Goal: Transaction & Acquisition: Purchase product/service

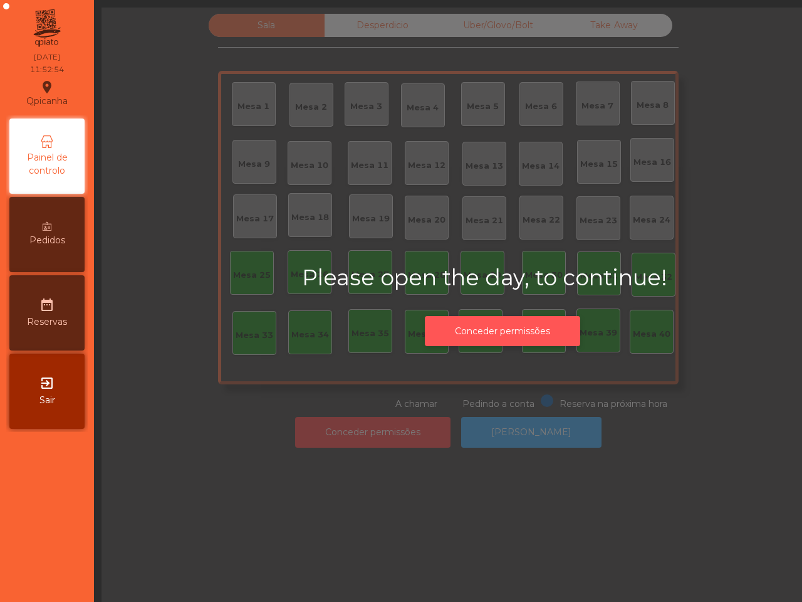
click at [527, 334] on button "Conceder permissões" at bounding box center [502, 331] width 155 height 31
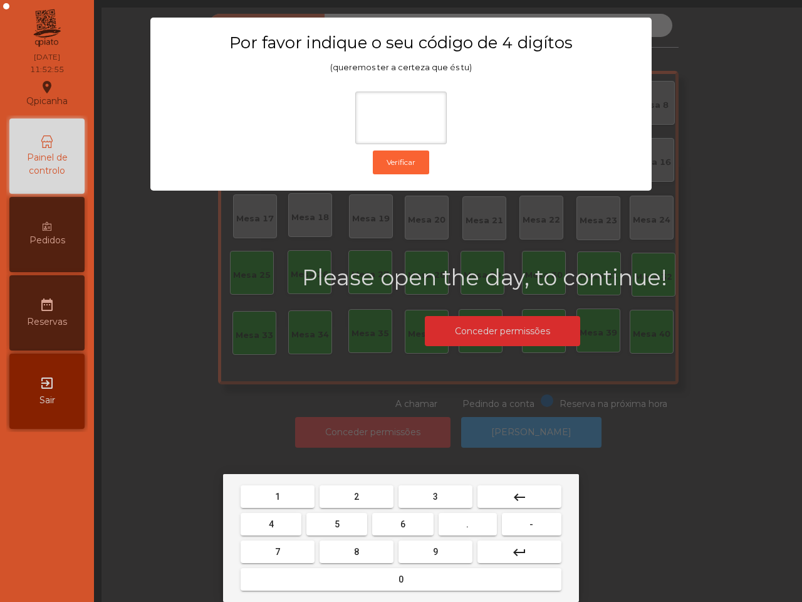
click at [408, 517] on button "6" at bounding box center [402, 524] width 61 height 23
click at [351, 520] on button "5" at bounding box center [337, 524] width 61 height 23
click at [295, 500] on button "1" at bounding box center [278, 496] width 74 height 23
click at [344, 494] on button "2" at bounding box center [357, 496] width 74 height 23
type input "****"
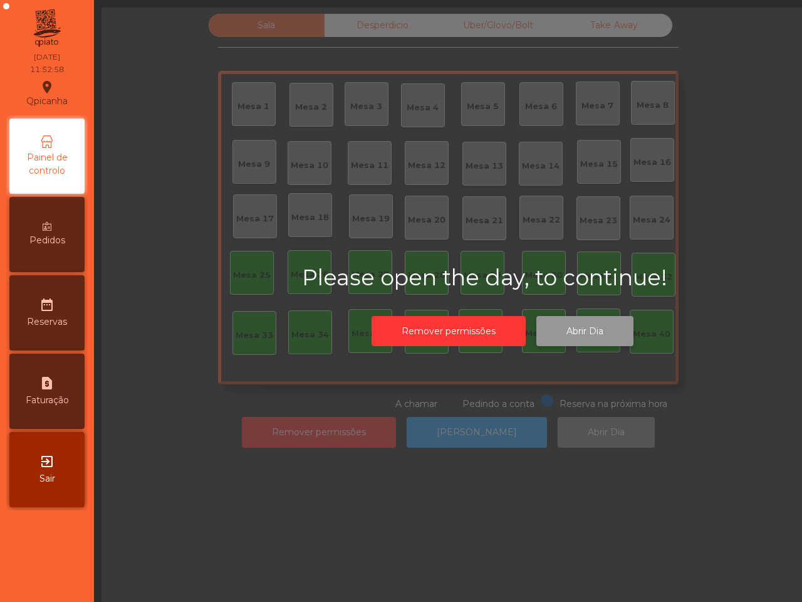
click at [566, 332] on button "Abrir Dia" at bounding box center [585, 331] width 97 height 31
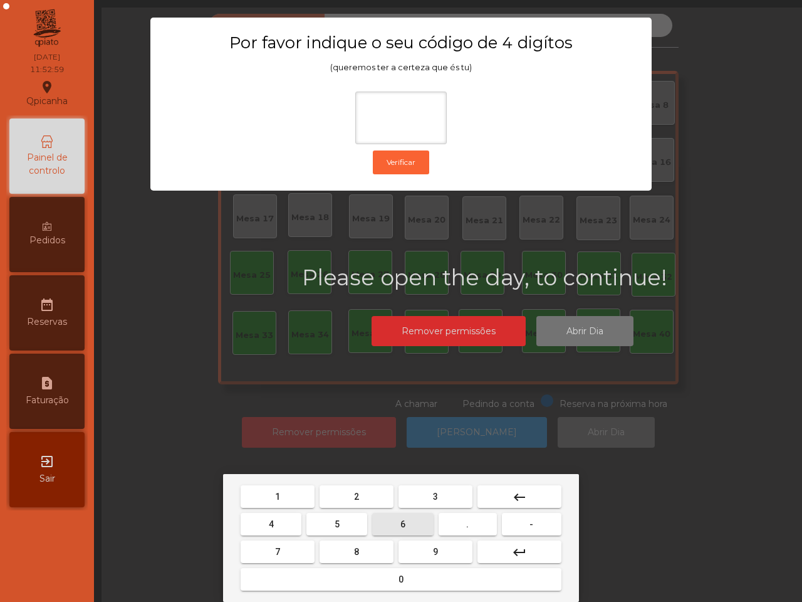
click at [394, 515] on button "6" at bounding box center [402, 524] width 61 height 23
click at [342, 521] on button "5" at bounding box center [337, 524] width 61 height 23
click at [302, 498] on button "1" at bounding box center [278, 496] width 74 height 23
click at [335, 494] on button "2" at bounding box center [357, 496] width 74 height 23
type input "****"
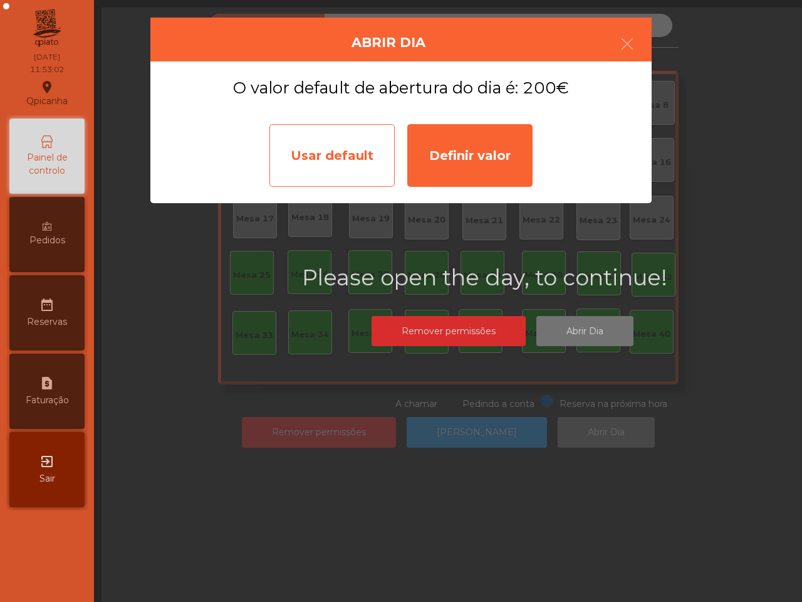
click at [355, 149] on div "Usar default" at bounding box center [332, 155] width 125 height 63
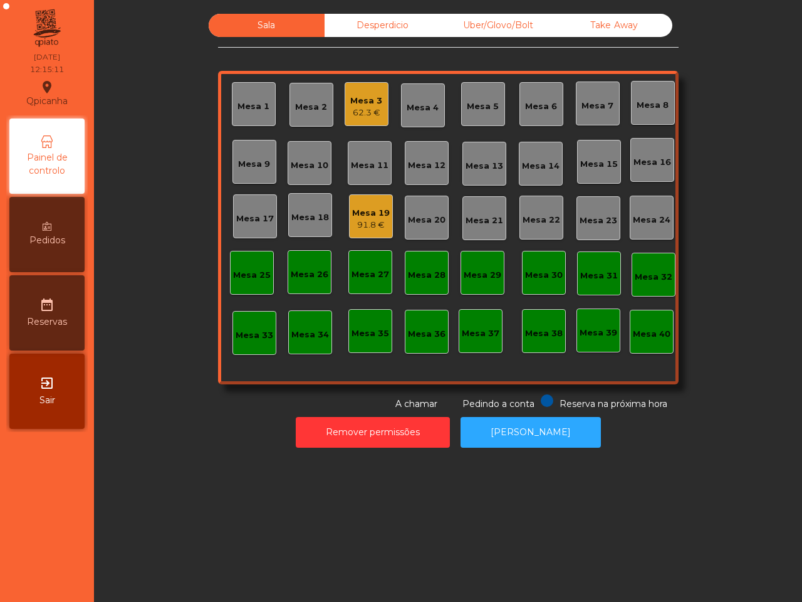
click at [270, 135] on div "Mesa 1 Mesa 2 Mesa 3 62.3 € Mesa 4 Mesa 5 Mesa 6 Mesa 7 Mesa 8 [GEOGRAPHIC_DATA…" at bounding box center [448, 227] width 461 height 313
click at [356, 213] on div "Mesa 19" at bounding box center [371, 213] width 38 height 13
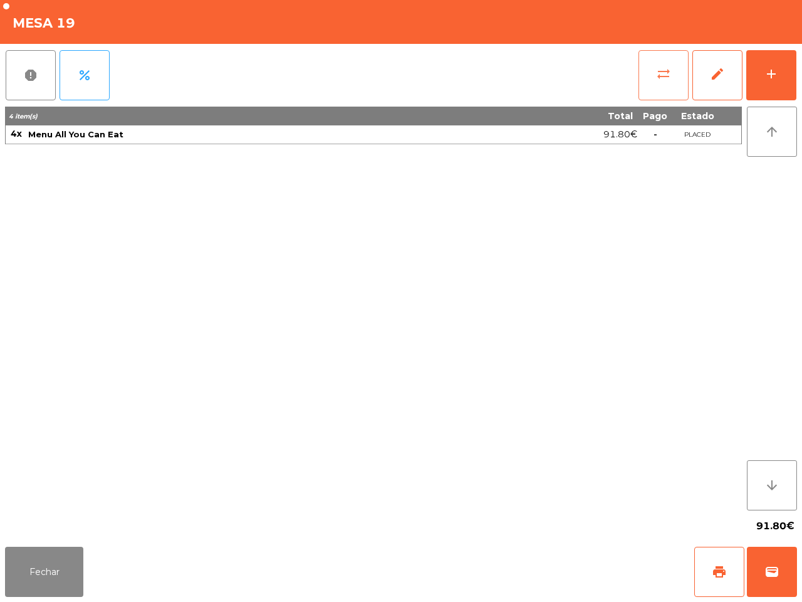
click at [662, 83] on button "sync_alt" at bounding box center [664, 75] width 50 height 50
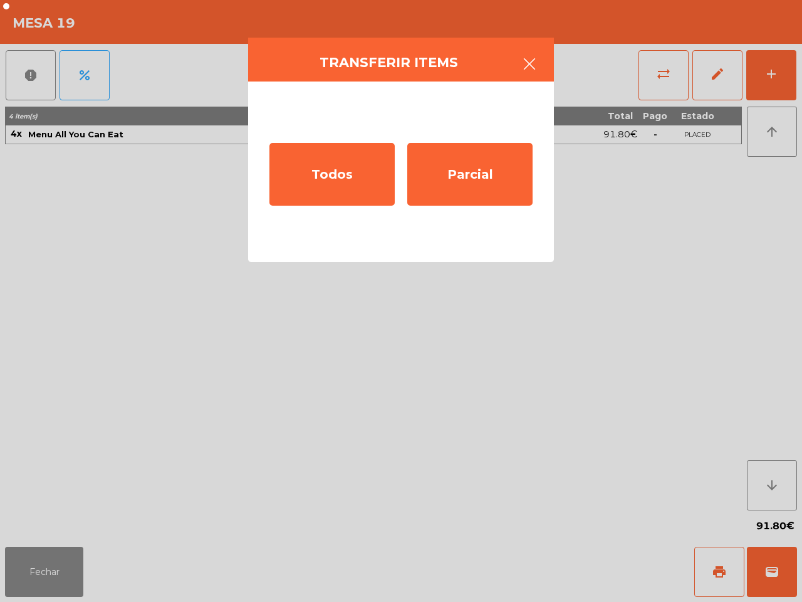
click at [524, 67] on icon "button" at bounding box center [529, 63] width 15 height 15
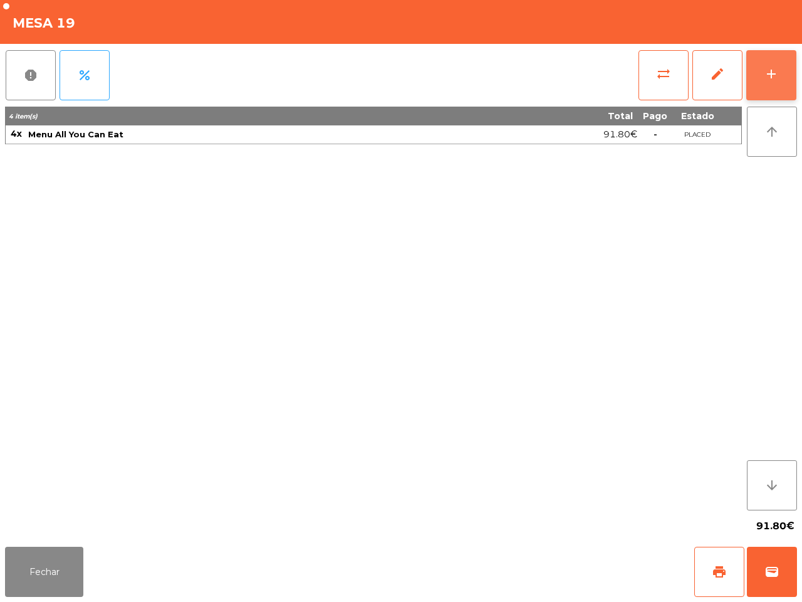
click at [757, 70] on button "add" at bounding box center [772, 75] width 50 height 50
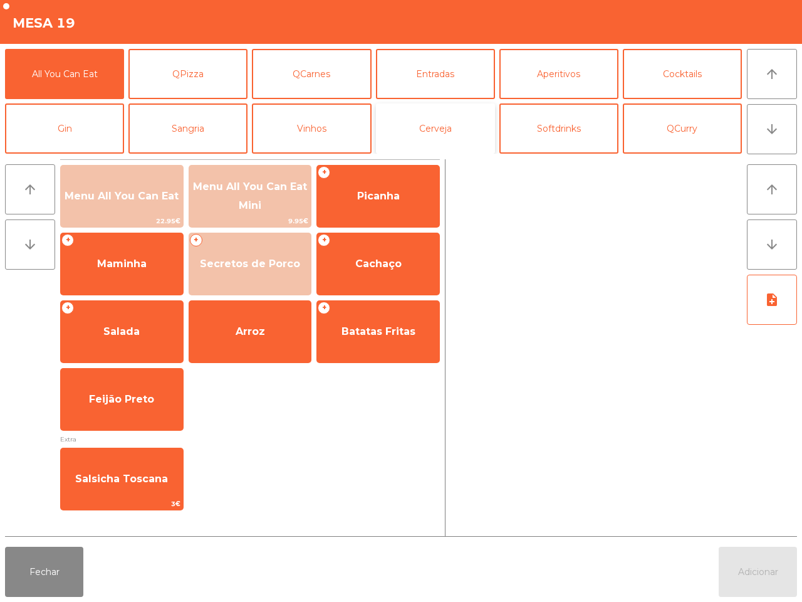
click at [468, 139] on button "Cerveja" at bounding box center [435, 128] width 119 height 50
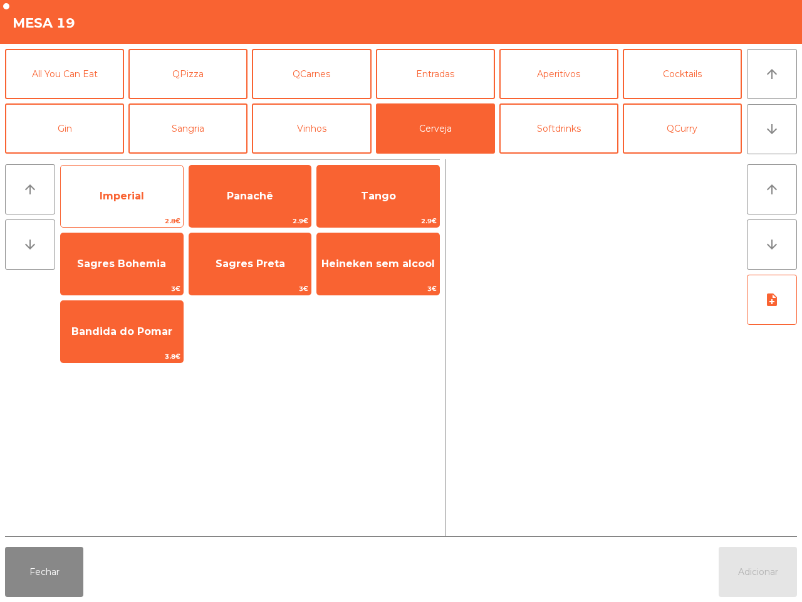
click at [164, 208] on span "Imperial" at bounding box center [122, 196] width 122 height 34
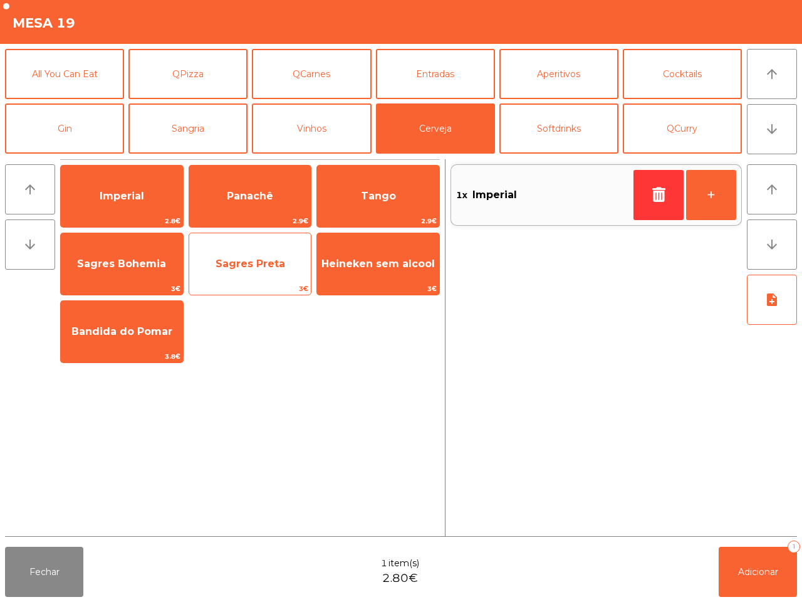
click at [267, 273] on span "Sagres Preta" at bounding box center [250, 264] width 122 height 34
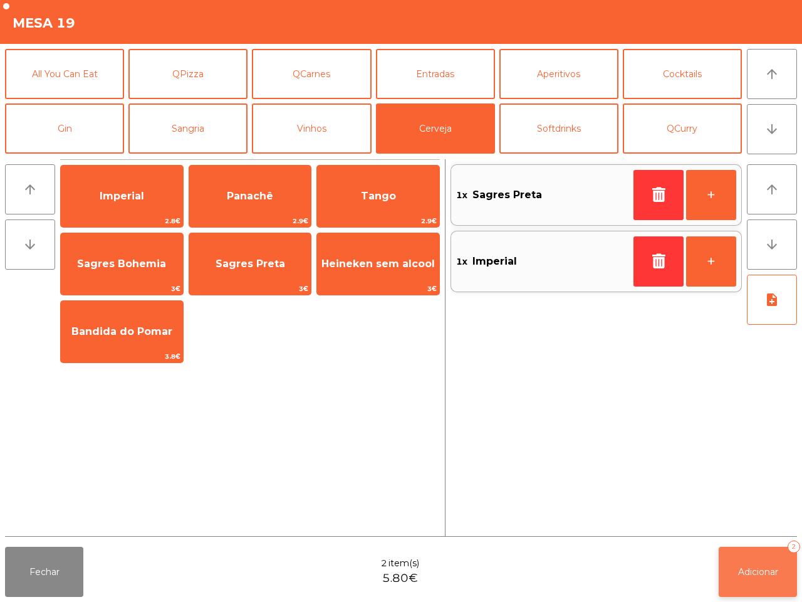
click at [749, 565] on button "Adicionar 2" at bounding box center [758, 572] width 78 height 50
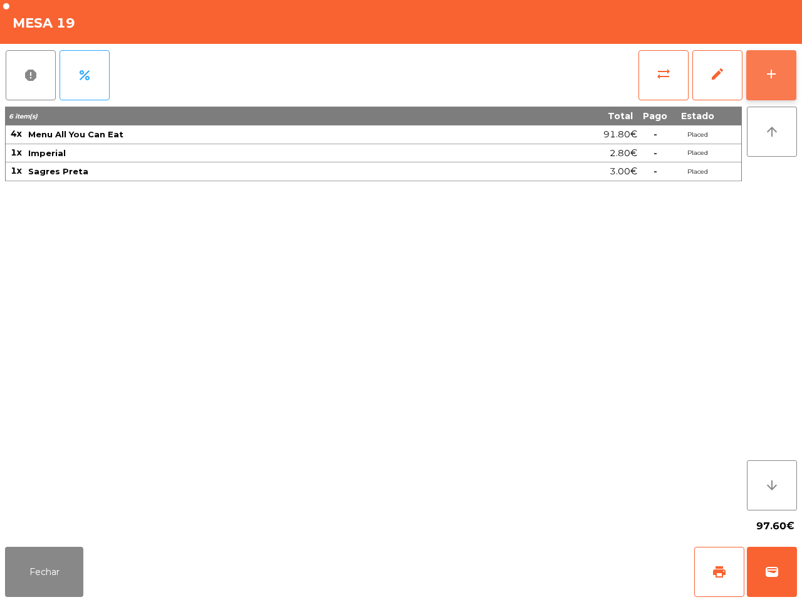
click at [793, 78] on button "add" at bounding box center [772, 75] width 50 height 50
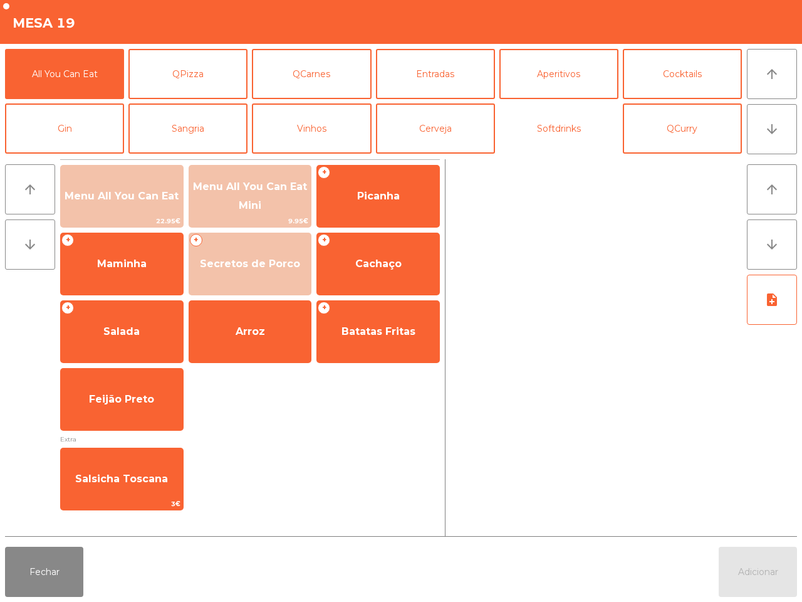
click at [544, 126] on button "Softdrinks" at bounding box center [559, 128] width 119 height 50
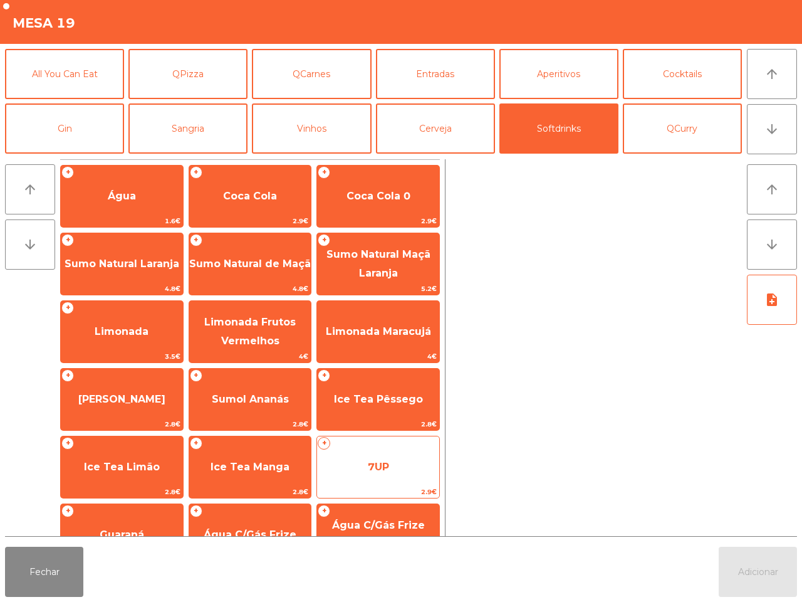
click at [386, 448] on div "+ 7UP 2.9€" at bounding box center [378, 467] width 123 height 63
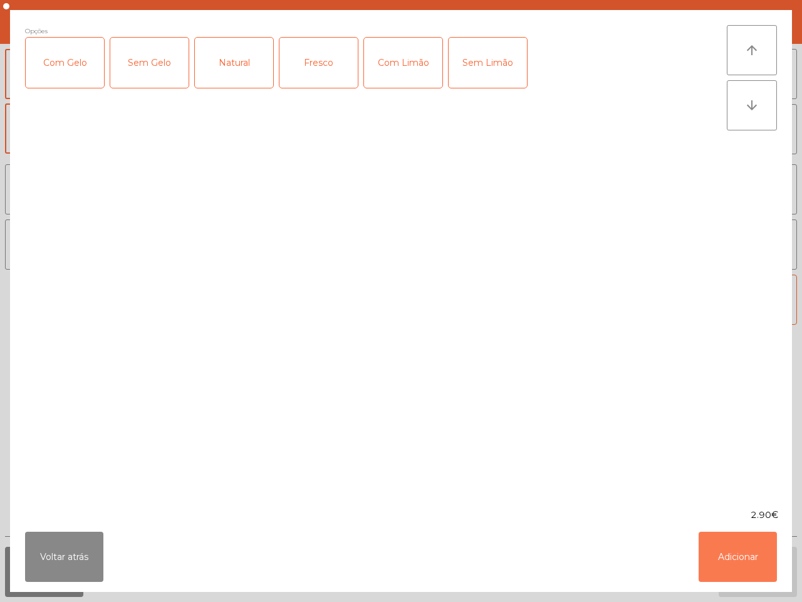
click at [721, 546] on button "Adicionar" at bounding box center [738, 557] width 78 height 50
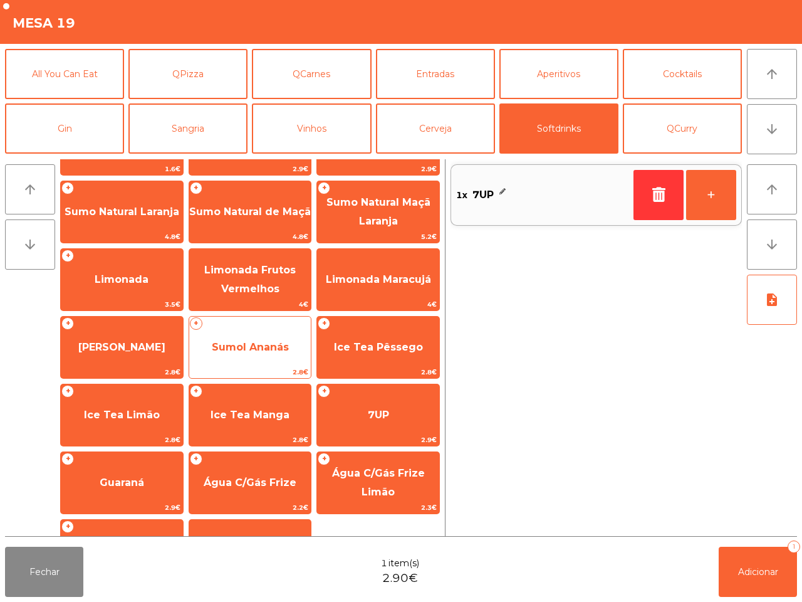
scroll to position [102, 0]
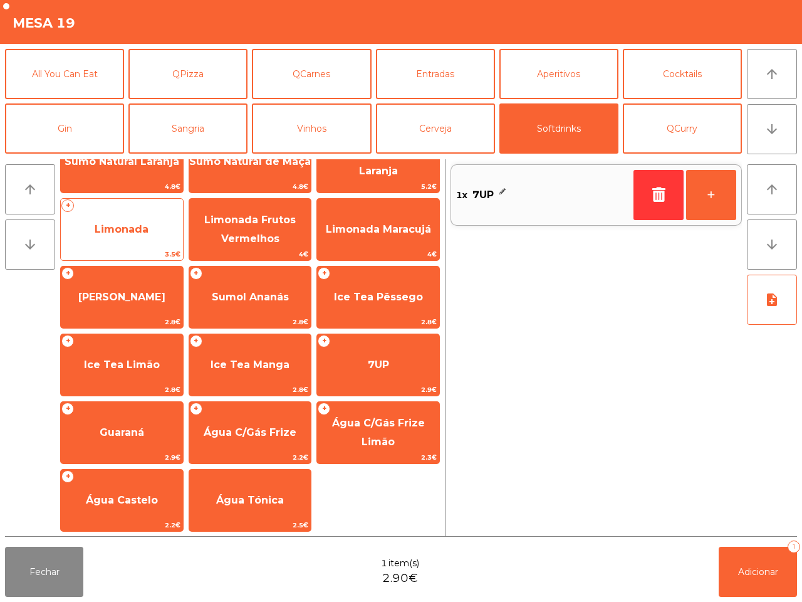
click at [132, 206] on div "+ Limonada 3.5€" at bounding box center [121, 229] width 123 height 63
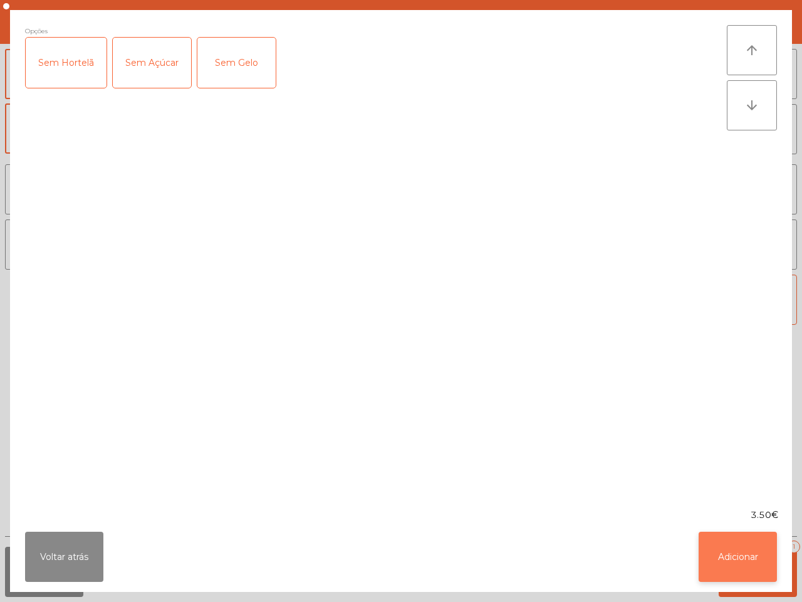
click at [728, 559] on button "Adicionar" at bounding box center [738, 557] width 78 height 50
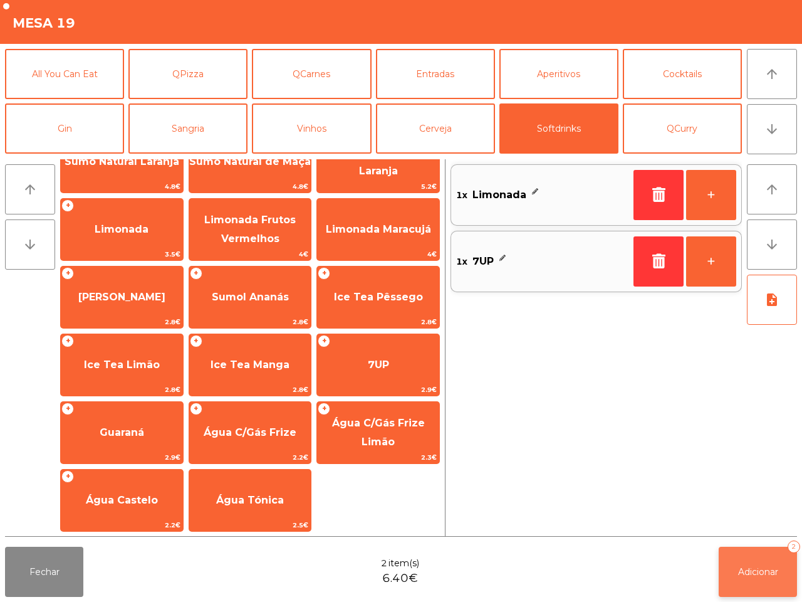
click at [751, 571] on span "Adicionar" at bounding box center [758, 571] width 40 height 11
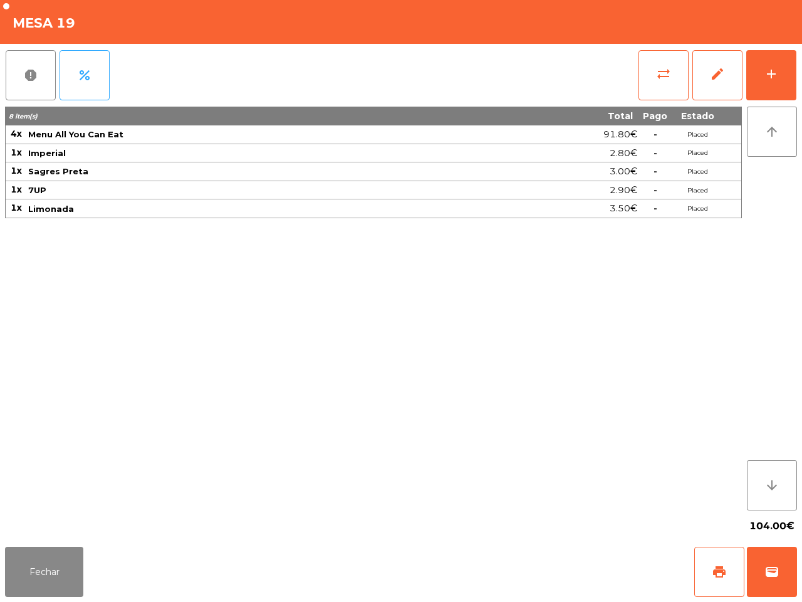
click at [181, 386] on div "8 item(s) Total Pago Estado 4x Menu All You Can Eat 91.80€ - Placed 1x Imperial…" at bounding box center [373, 309] width 737 height 404
click at [671, 61] on button "sync_alt" at bounding box center [664, 75] width 50 height 50
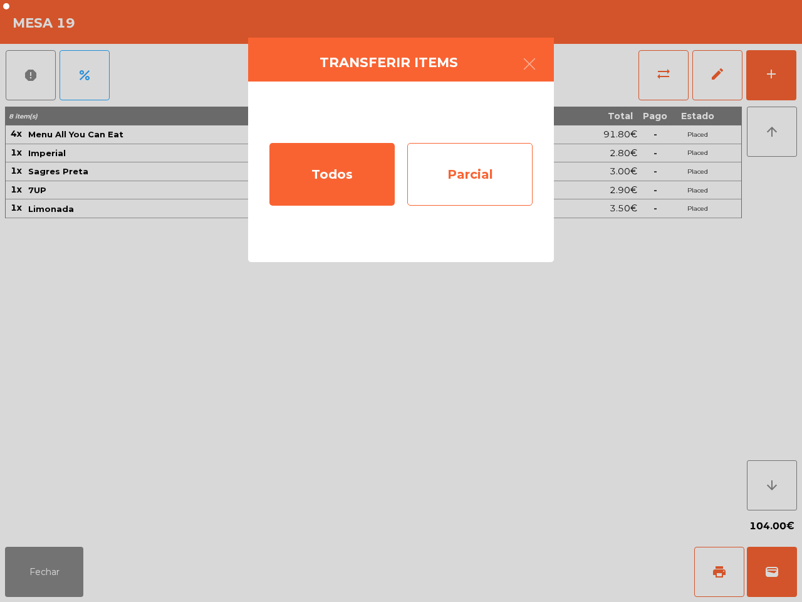
click at [486, 152] on div "Parcial" at bounding box center [469, 174] width 125 height 63
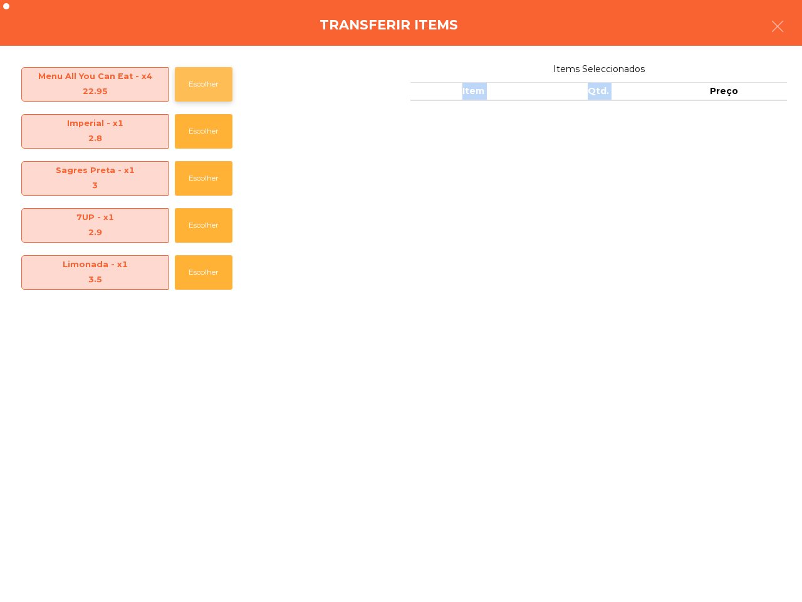
click at [215, 95] on button "Escolher" at bounding box center [204, 84] width 58 height 34
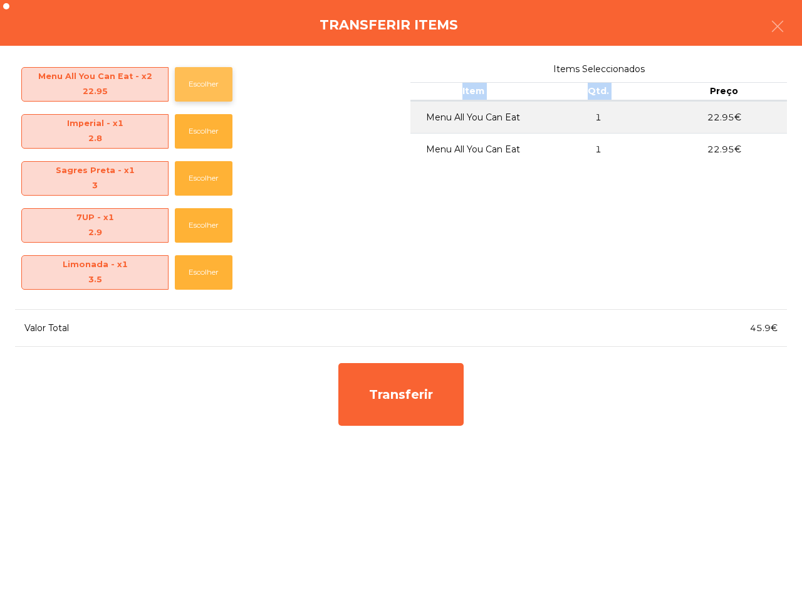
click at [215, 95] on button "Escolher" at bounding box center [204, 84] width 58 height 34
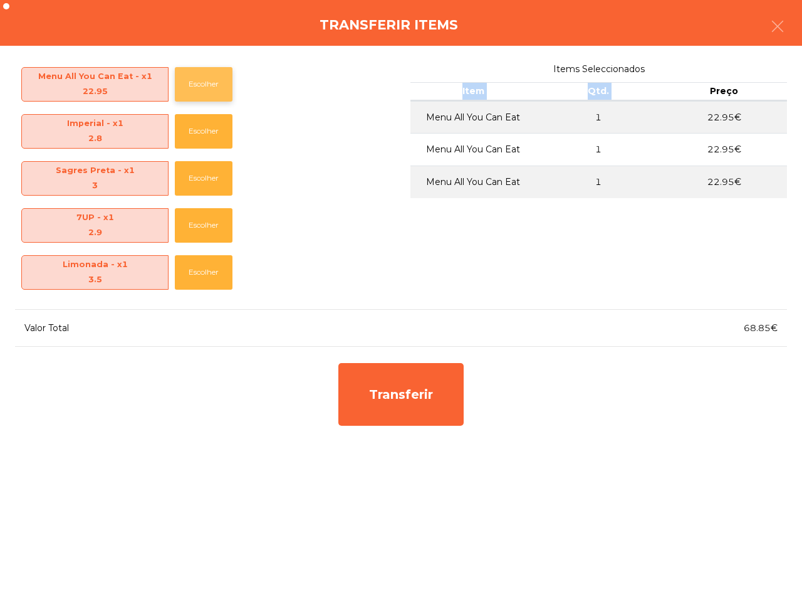
click at [215, 95] on button "Escolher" at bounding box center [204, 84] width 58 height 34
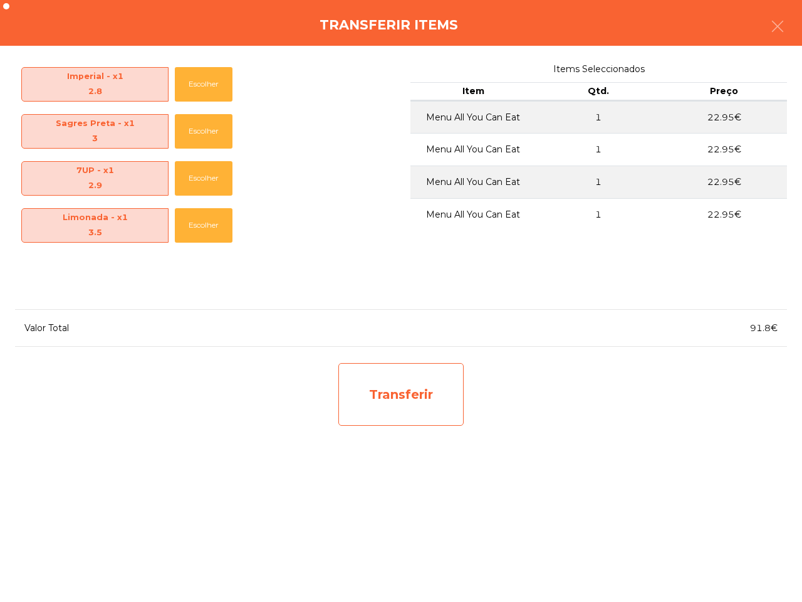
click at [395, 387] on div "Transferir" at bounding box center [401, 394] width 125 height 63
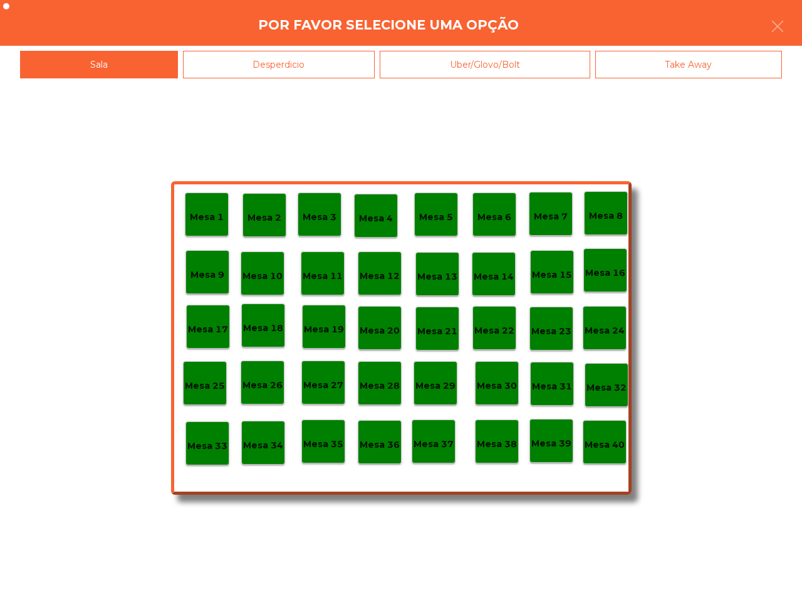
click at [209, 374] on div "Mesa 25" at bounding box center [205, 383] width 40 height 19
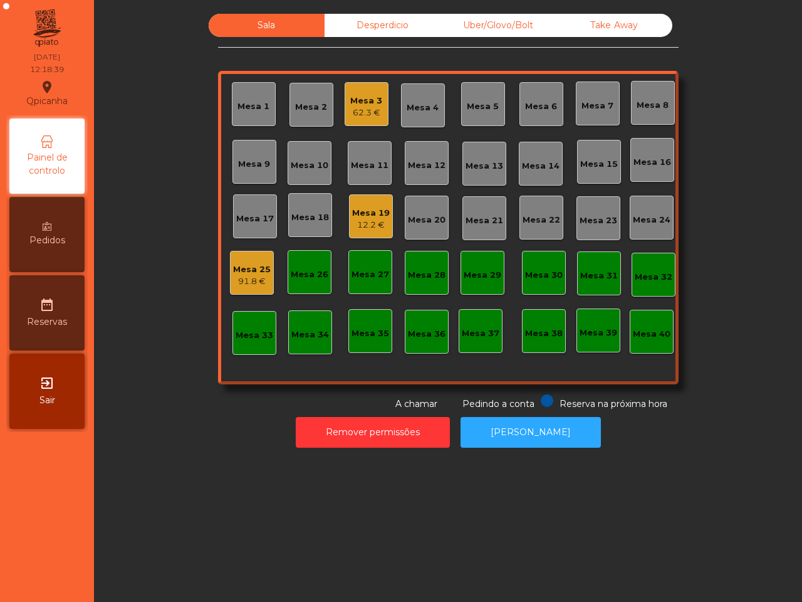
click at [377, 227] on div "12.2 €" at bounding box center [371, 225] width 38 height 13
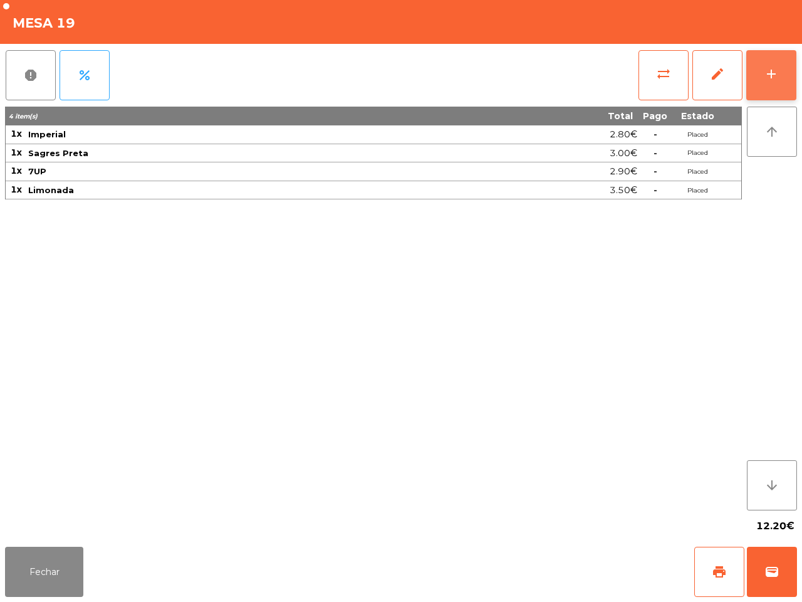
click at [772, 81] on button "add" at bounding box center [772, 75] width 50 height 50
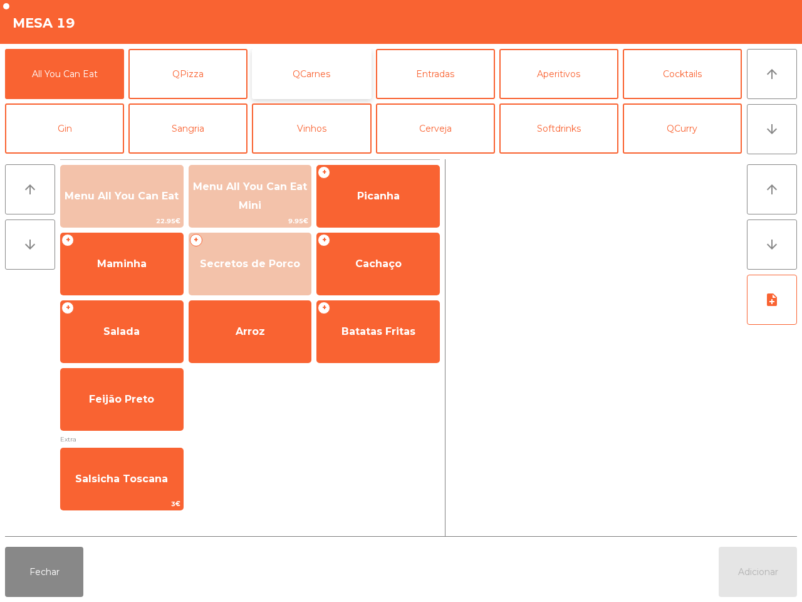
click at [312, 65] on button "QCarnes" at bounding box center [311, 74] width 119 height 50
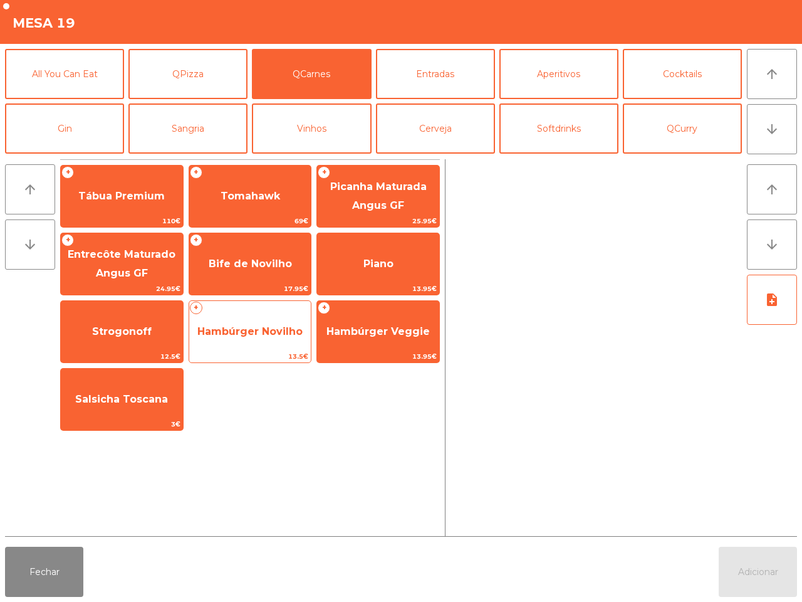
click at [268, 344] on span "Hambúrger Novilho" at bounding box center [250, 332] width 122 height 34
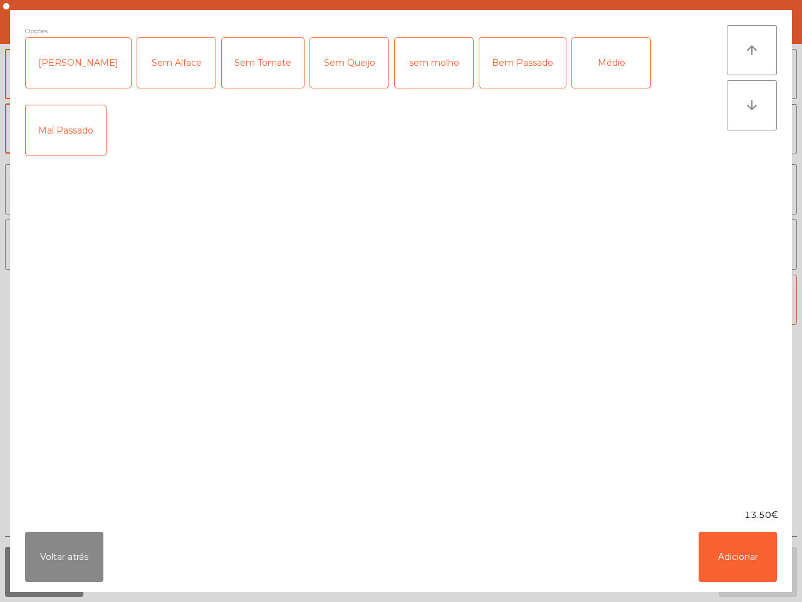
click at [572, 73] on div "Médio" at bounding box center [611, 63] width 78 height 50
click at [727, 552] on button "Adicionar" at bounding box center [738, 557] width 78 height 50
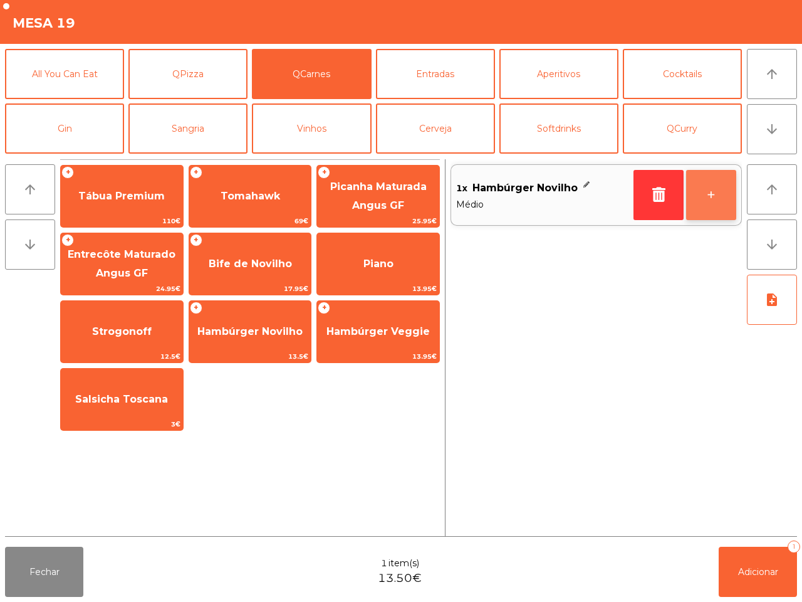
click at [708, 206] on button "+" at bounding box center [711, 195] width 50 height 50
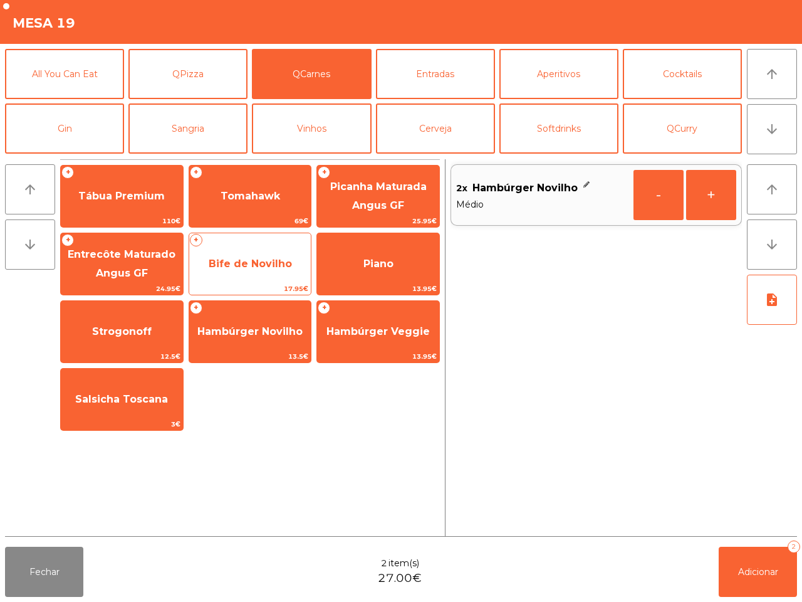
click at [224, 252] on span "Bife de Novilho" at bounding box center [250, 264] width 122 height 34
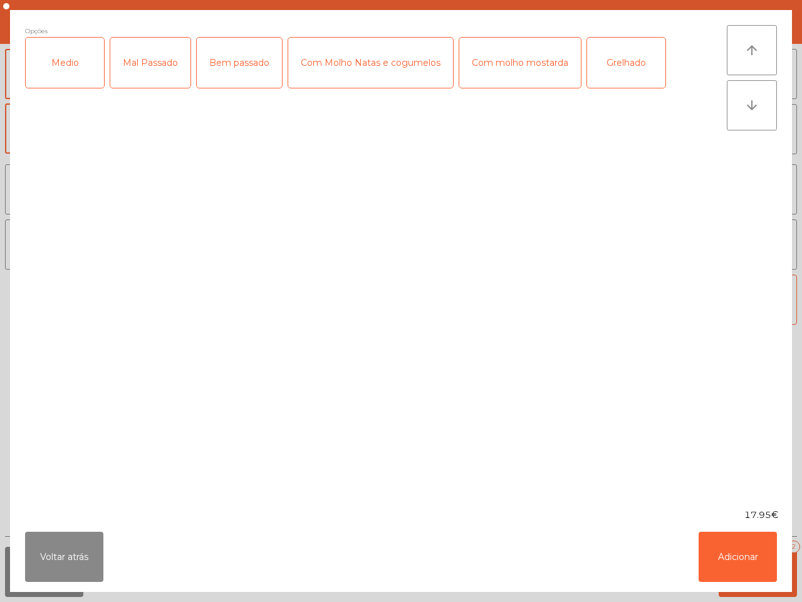
click at [83, 68] on div "Medio" at bounding box center [65, 63] width 78 height 50
click at [772, 588] on div "Voltar atrás Adicionar" at bounding box center [401, 557] width 782 height 70
click at [759, 570] on button "Adicionar" at bounding box center [738, 557] width 78 height 50
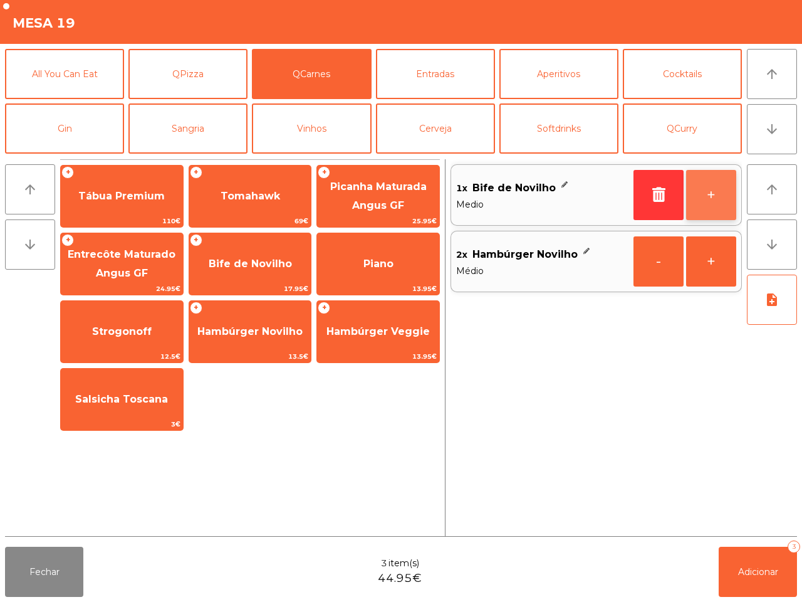
click at [715, 179] on button "+" at bounding box center [711, 195] width 50 height 50
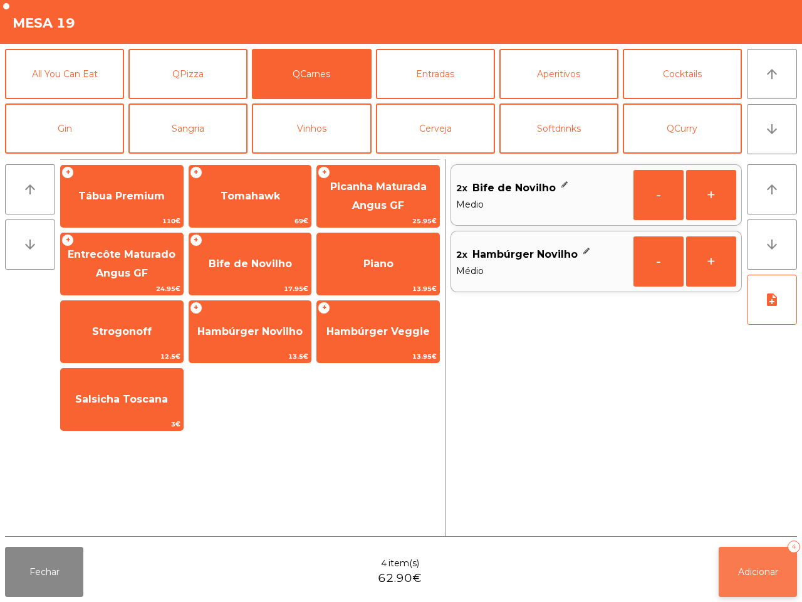
click at [756, 559] on button "Adicionar 4" at bounding box center [758, 572] width 78 height 50
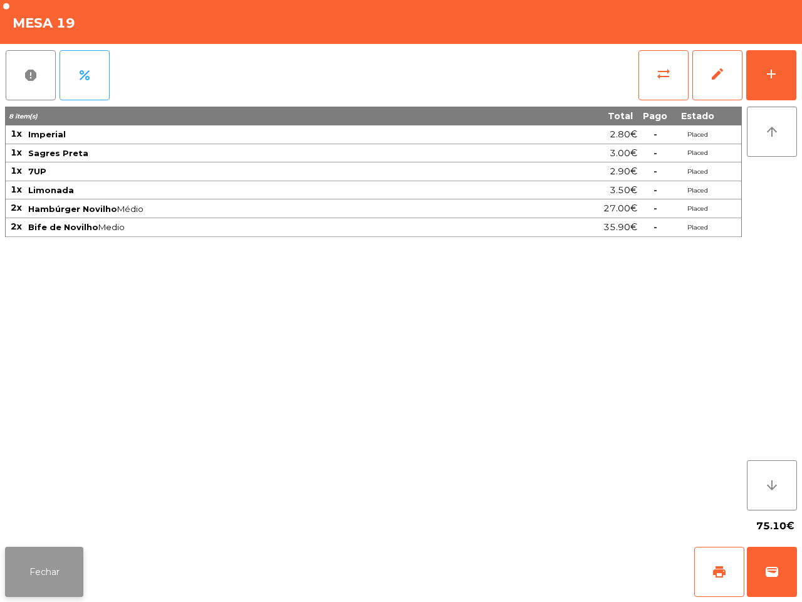
click at [22, 579] on button "Fechar" at bounding box center [44, 572] width 78 height 50
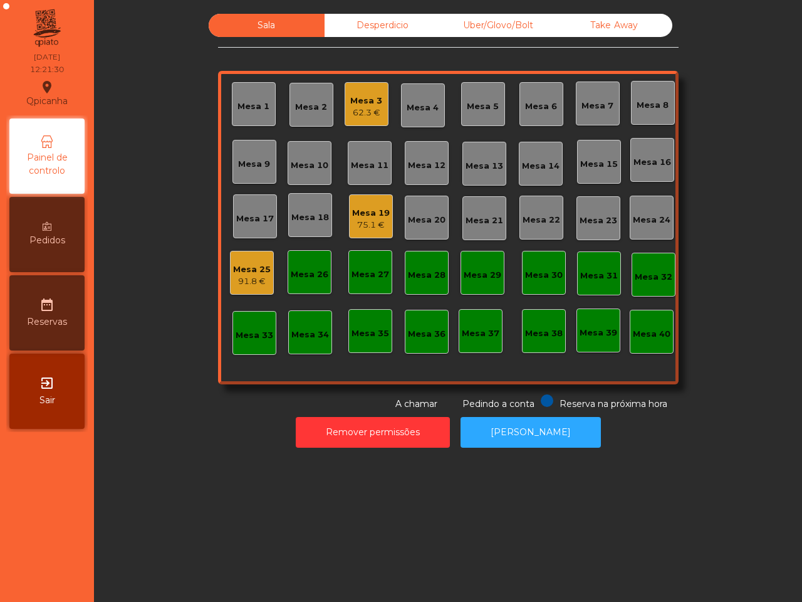
click at [126, 497] on div "Sala Desperdicio Uber/Glovo/Bolt Take Away Mesa 1 Mesa 2 Mesa 3 62.3 € Mesa 4 M…" at bounding box center [448, 301] width 708 height 602
click at [521, 29] on div "Uber/Glovo/Bolt" at bounding box center [499, 25] width 116 height 23
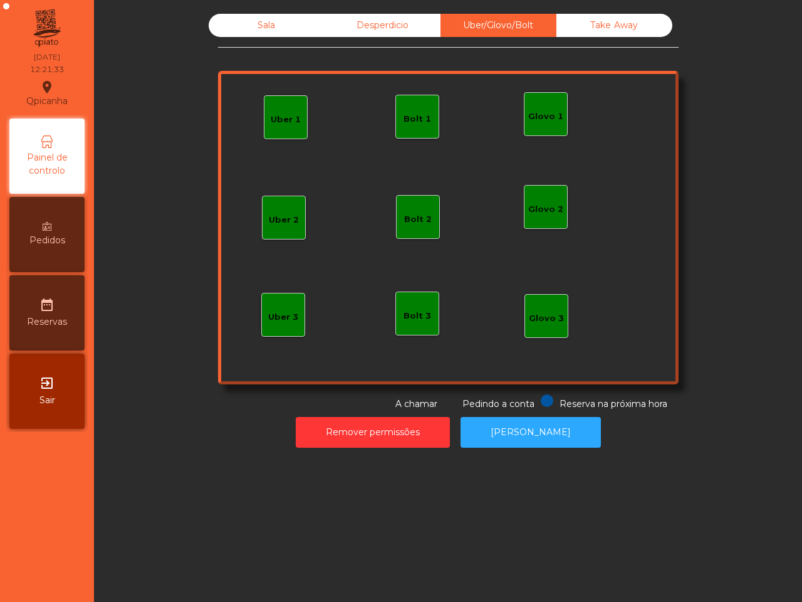
click at [276, 120] on div "Uber 1" at bounding box center [286, 119] width 30 height 13
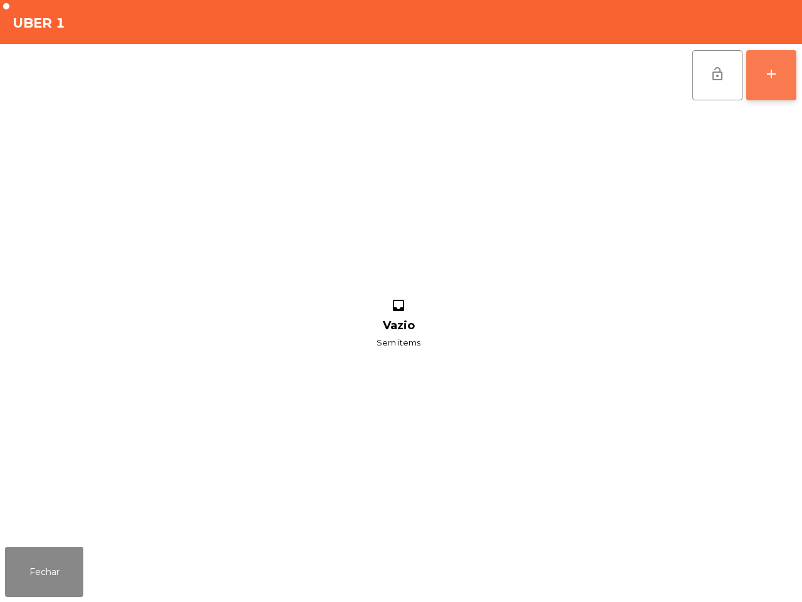
click at [779, 87] on button "add" at bounding box center [772, 75] width 50 height 50
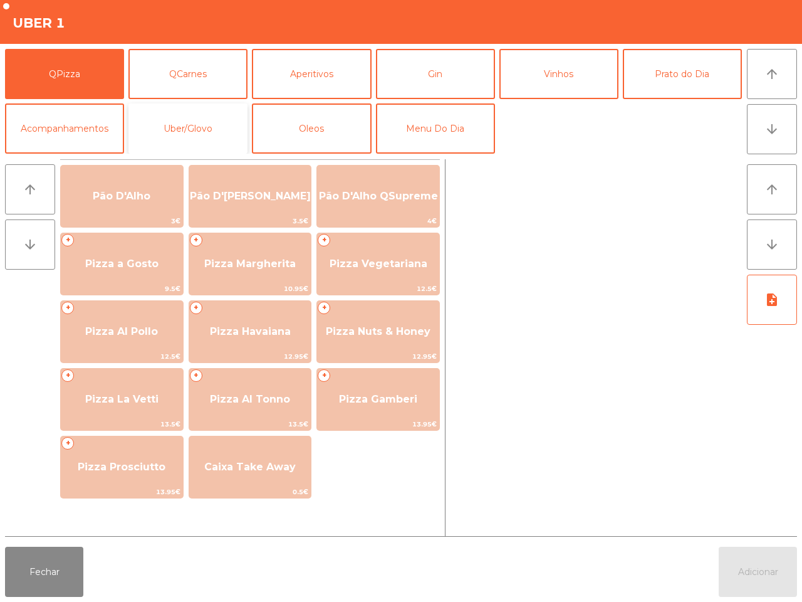
click at [224, 134] on button "Uber/Glovo" at bounding box center [188, 128] width 119 height 50
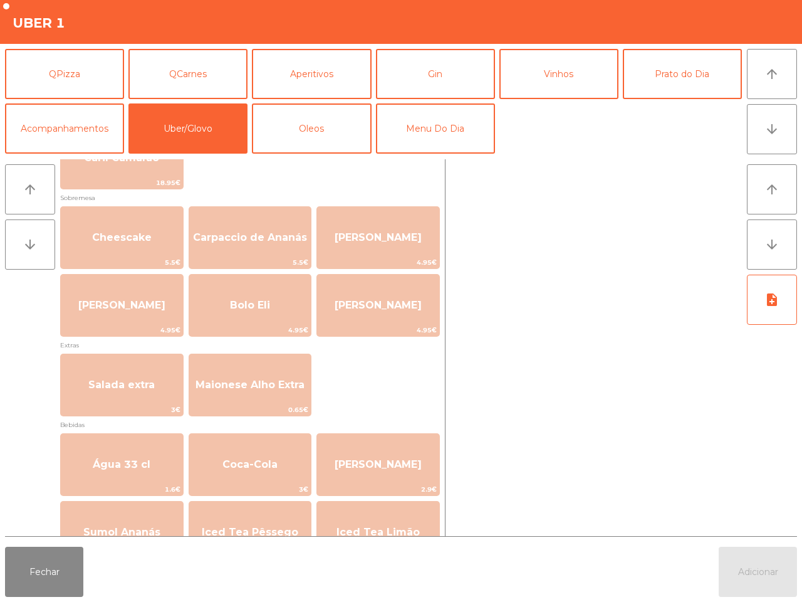
scroll to position [470, 0]
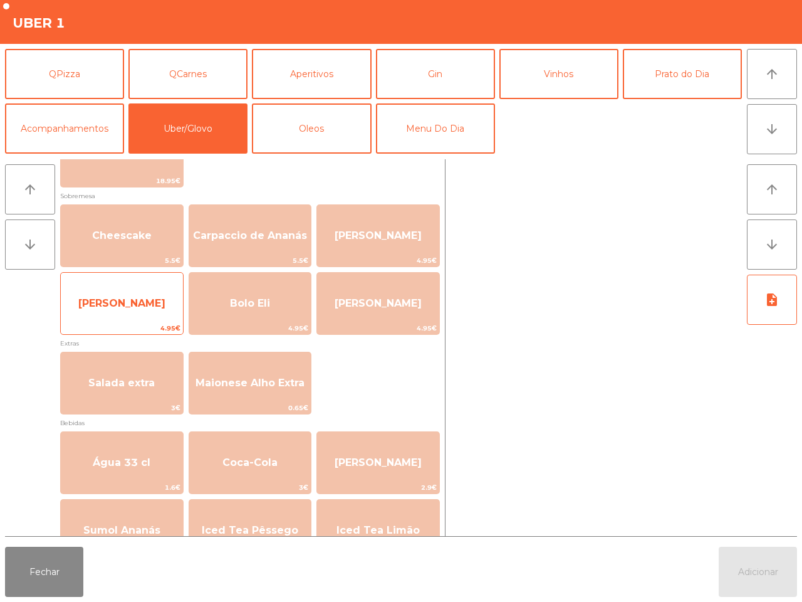
click at [162, 301] on span "[PERSON_NAME]" at bounding box center [121, 303] width 87 height 12
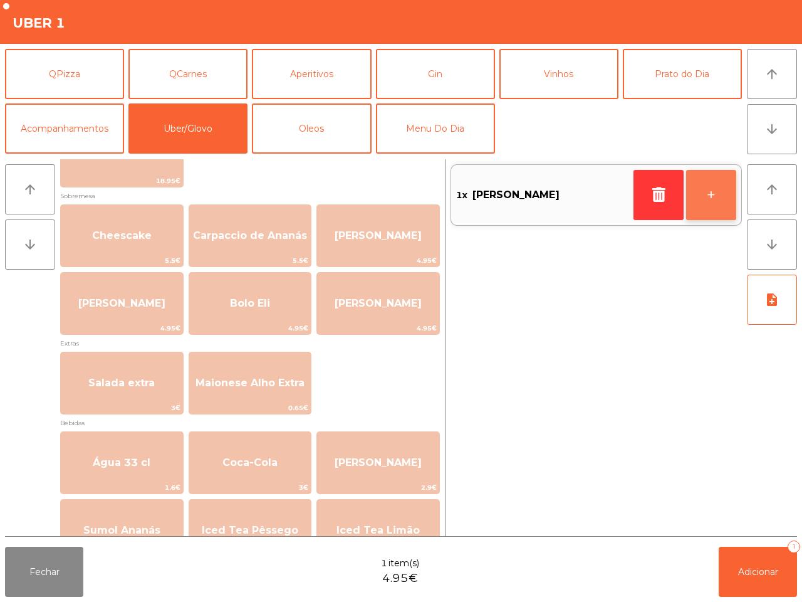
click at [715, 199] on button "+" at bounding box center [711, 195] width 50 height 50
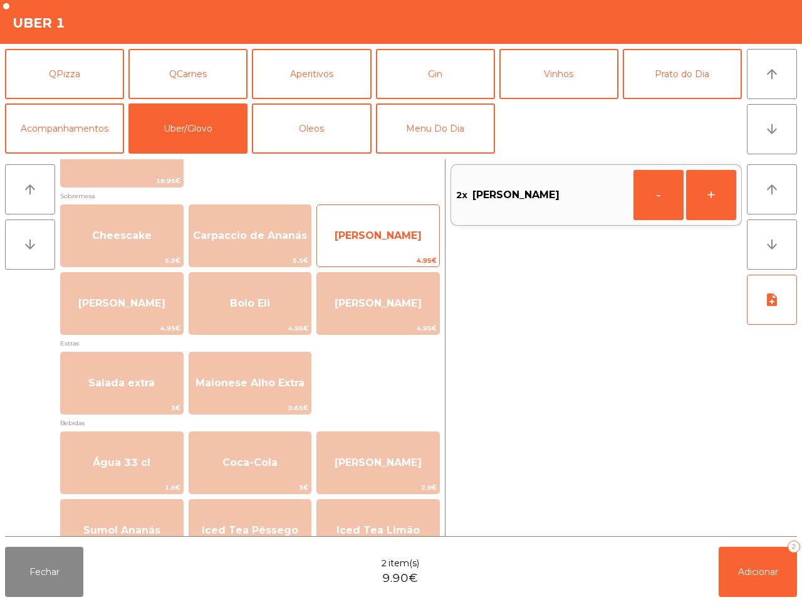
click at [405, 237] on span "[PERSON_NAME]" at bounding box center [378, 235] width 87 height 12
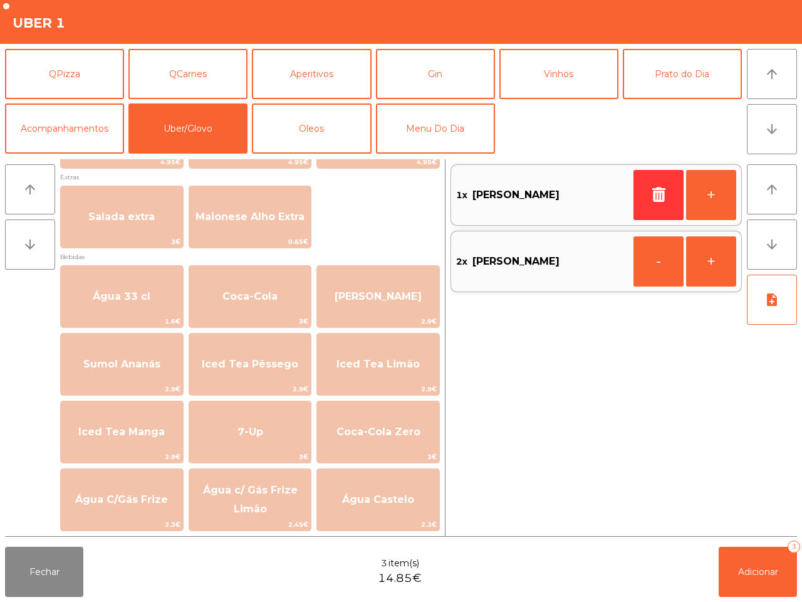
scroll to position [88, 0]
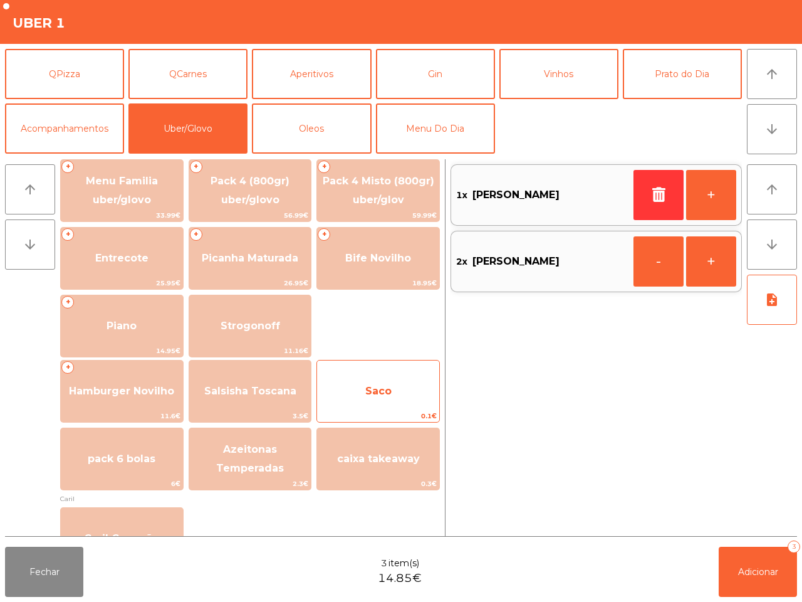
click at [394, 381] on span "Saco" at bounding box center [378, 391] width 122 height 34
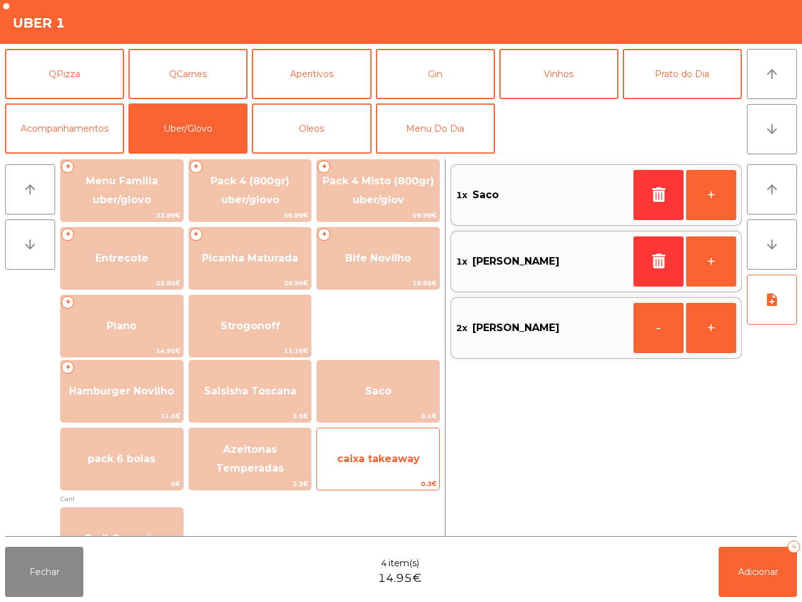
click at [392, 451] on span "caixa takeaway" at bounding box center [378, 459] width 122 height 34
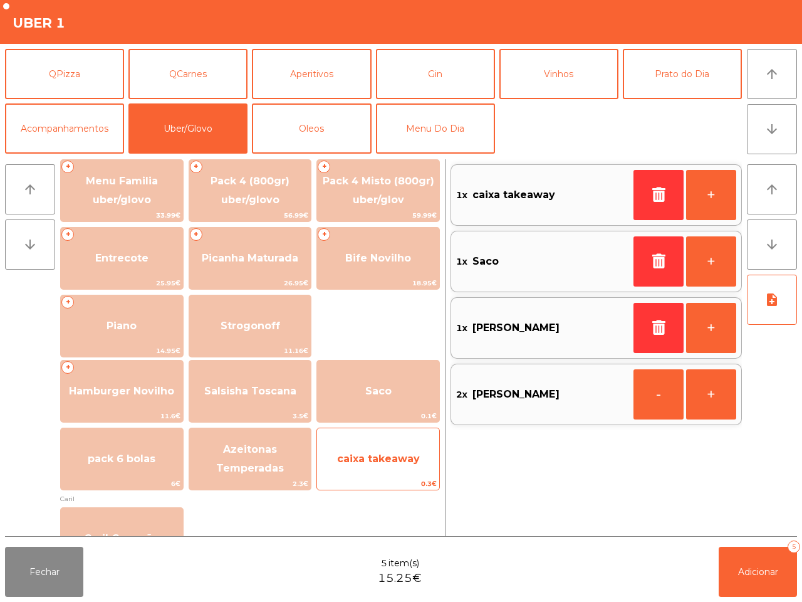
click at [395, 451] on span "caixa takeaway" at bounding box center [378, 459] width 122 height 34
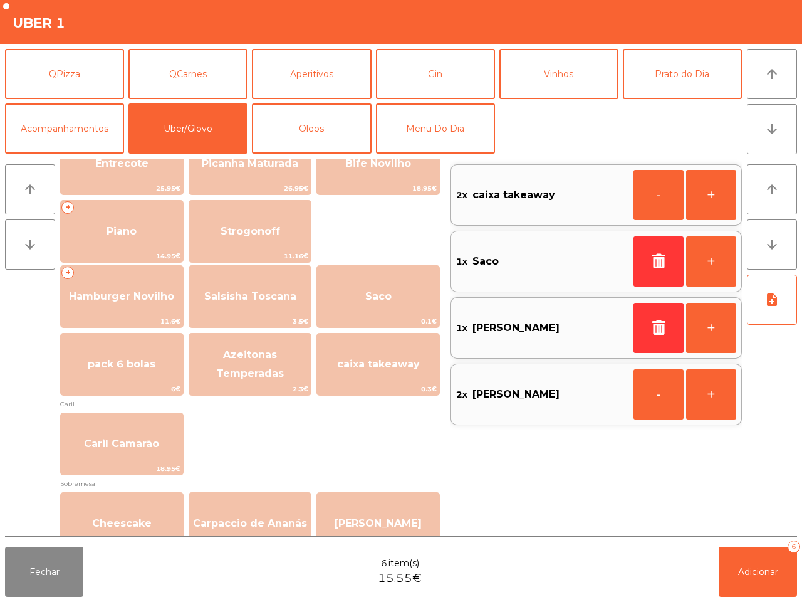
scroll to position [166, 0]
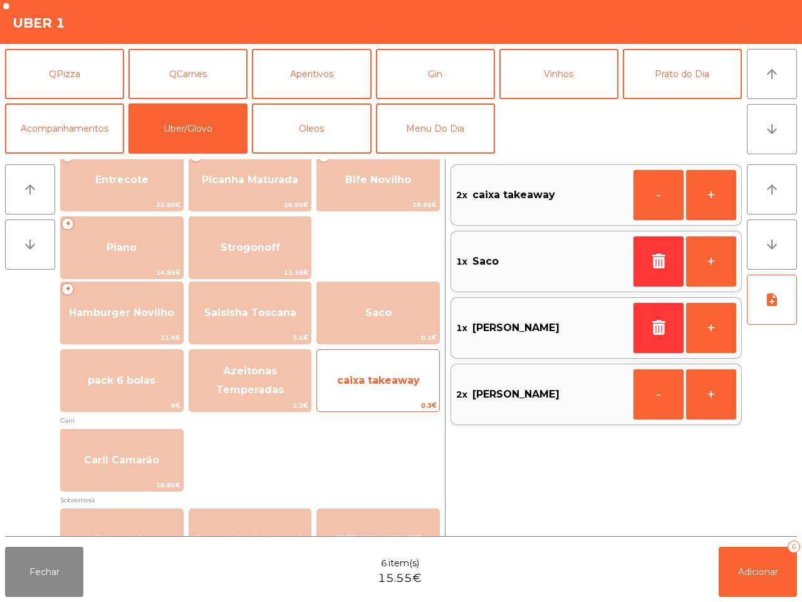
click at [396, 392] on span "caixa takeaway" at bounding box center [378, 381] width 122 height 34
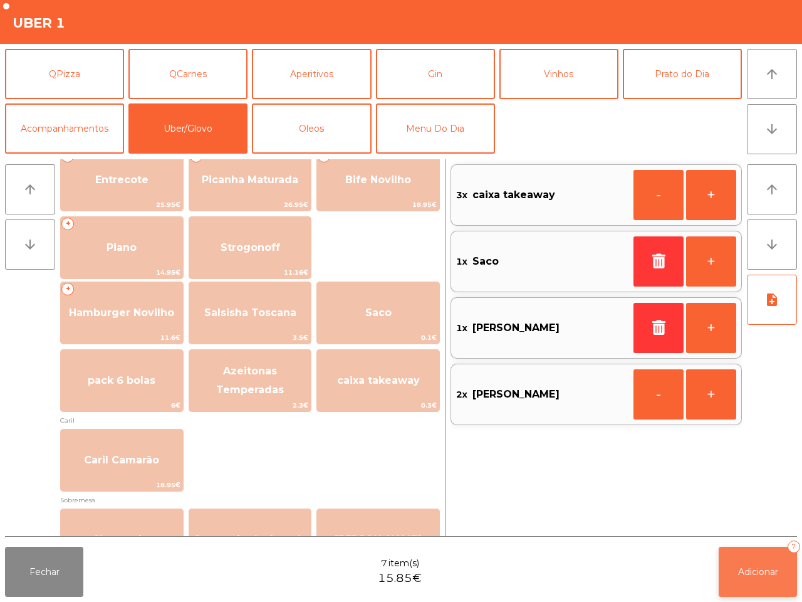
click at [730, 562] on button "Adicionar 7" at bounding box center [758, 572] width 78 height 50
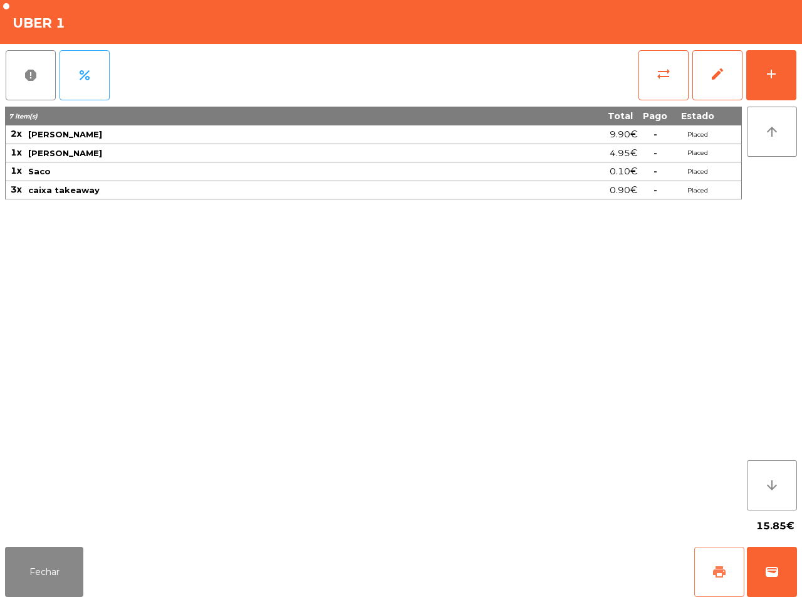
click at [720, 568] on span "print" at bounding box center [719, 571] width 15 height 15
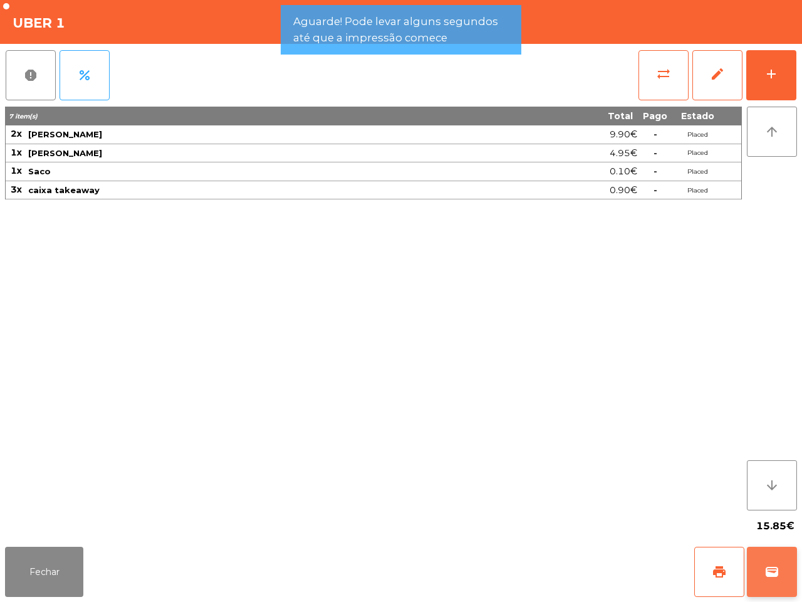
click at [762, 567] on button "wallet" at bounding box center [772, 572] width 50 height 50
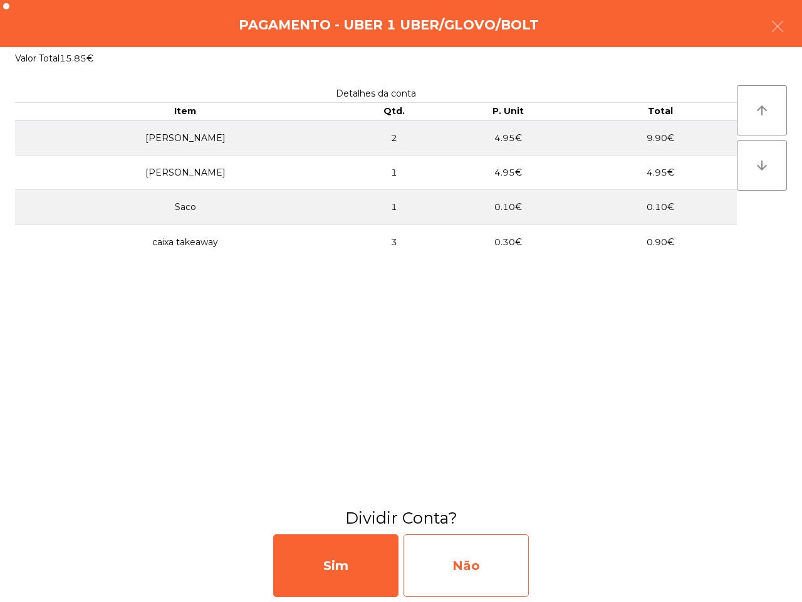
click at [527, 556] on div "Não" at bounding box center [466, 565] width 125 height 63
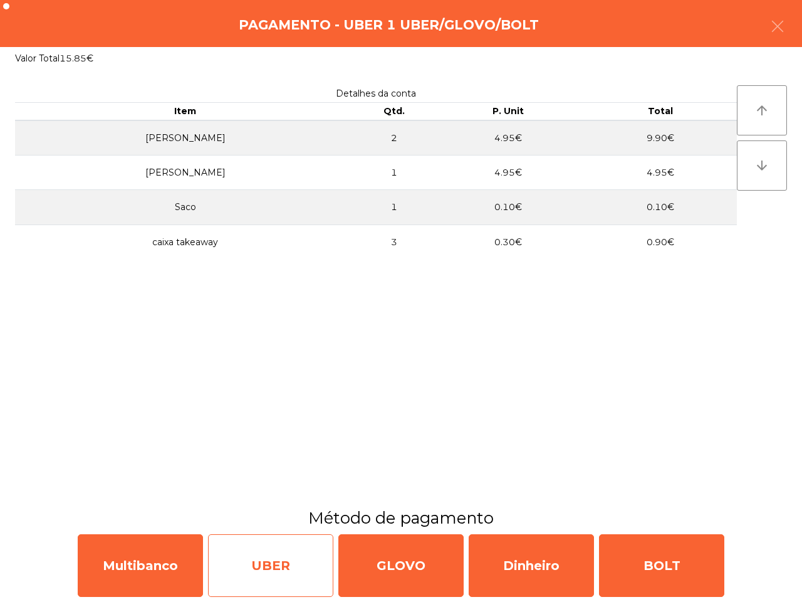
click at [277, 553] on div "UBER" at bounding box center [270, 565] width 125 height 63
select select "**"
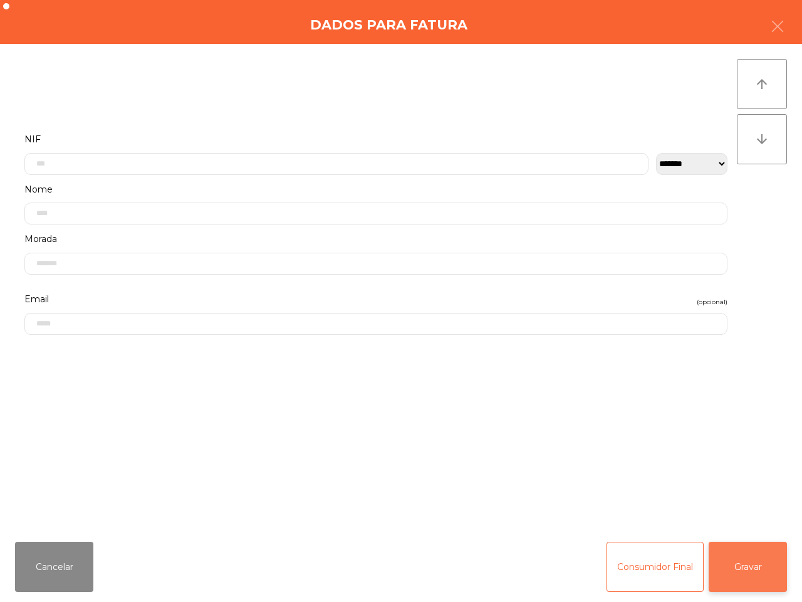
click at [727, 572] on button "Gravar" at bounding box center [748, 567] width 78 height 50
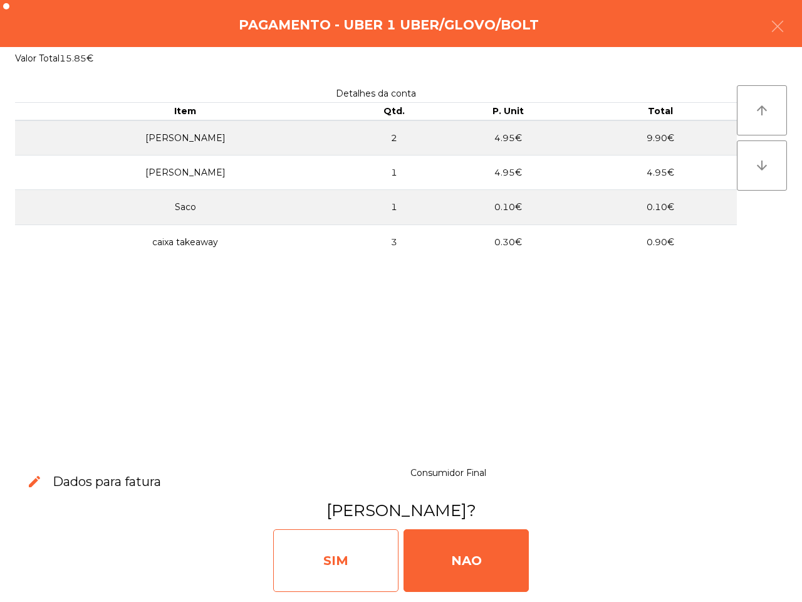
click at [323, 543] on div "SIM" at bounding box center [335, 560] width 125 height 63
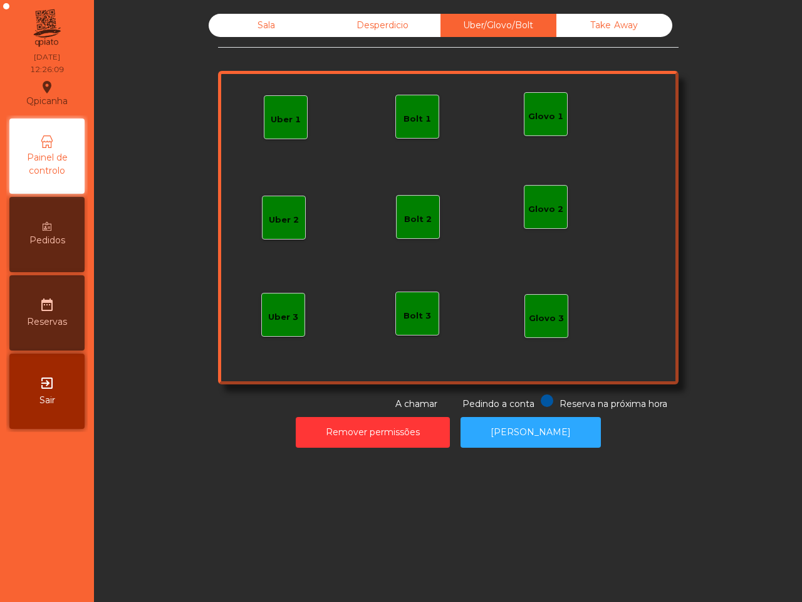
click at [288, 120] on div "Uber 1" at bounding box center [286, 119] width 30 height 13
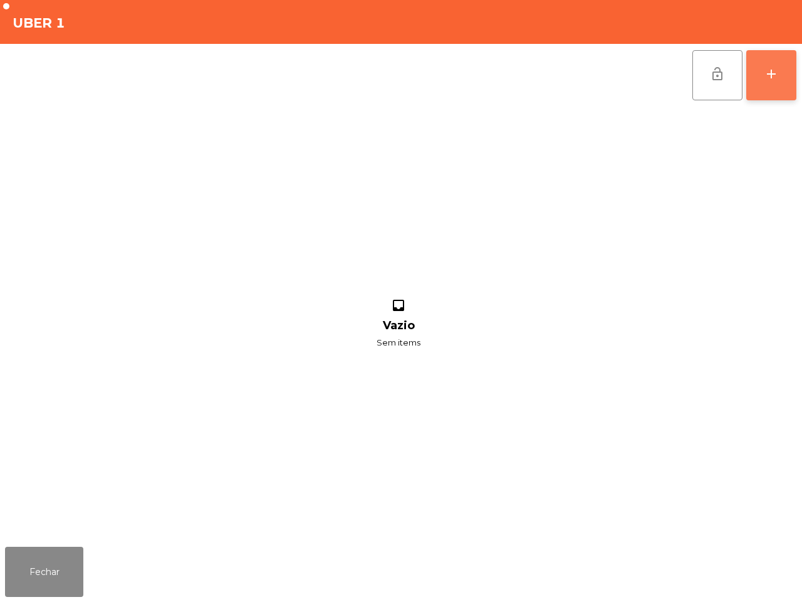
click at [772, 70] on div "add" at bounding box center [771, 73] width 15 height 15
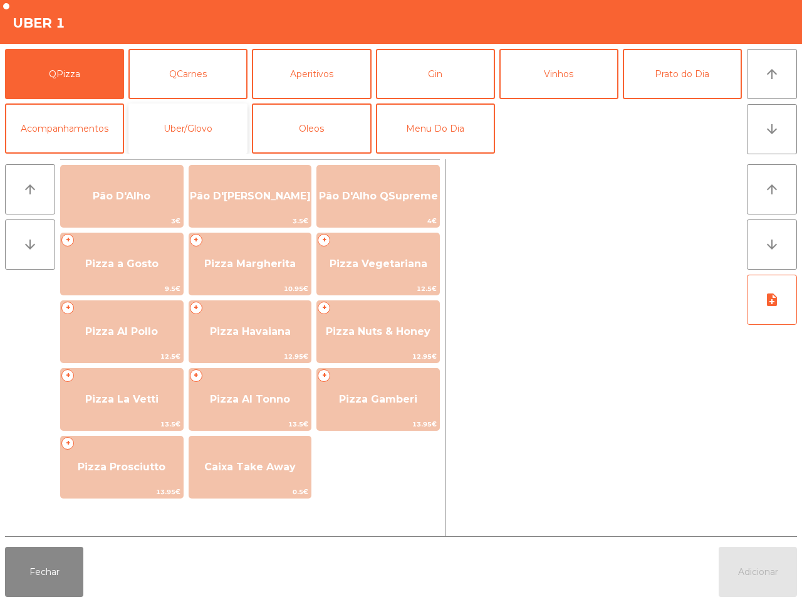
click at [192, 127] on button "Uber/Glovo" at bounding box center [188, 128] width 119 height 50
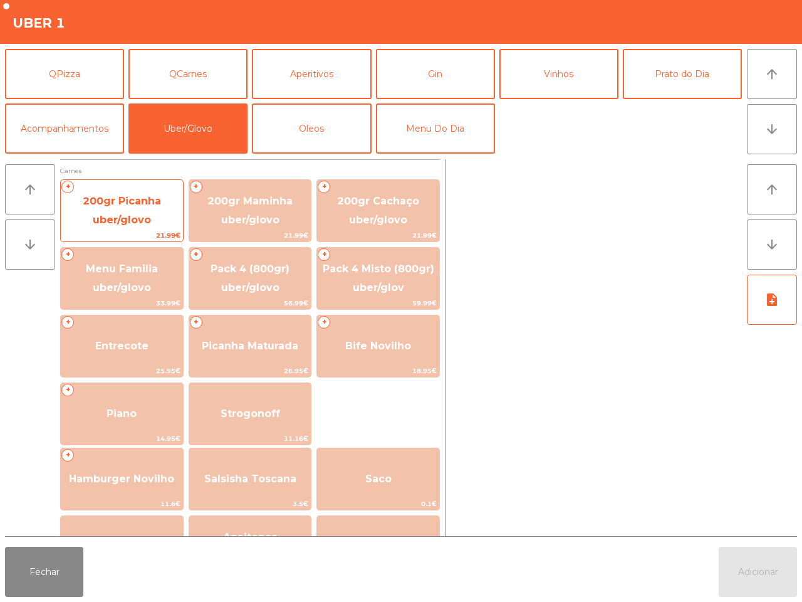
click at [157, 217] on span "200gr Picanha uber/glovo" at bounding box center [122, 210] width 122 height 53
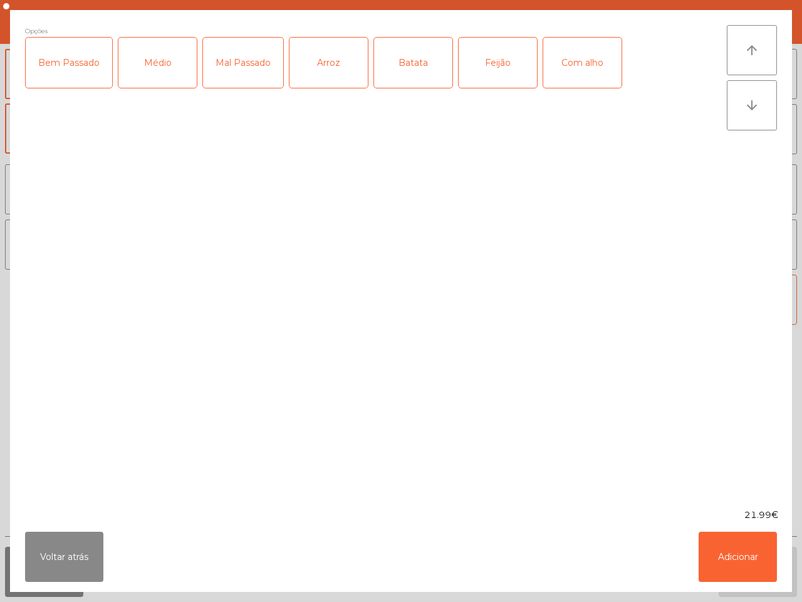
click at [51, 70] on div "Bem Passado" at bounding box center [69, 63] width 87 height 50
click at [386, 61] on div "Batata" at bounding box center [413, 63] width 78 height 50
click at [348, 72] on div "Arroz" at bounding box center [329, 63] width 78 height 50
click at [500, 61] on div "Feijão" at bounding box center [498, 63] width 78 height 50
click at [557, 66] on div "Com alho" at bounding box center [583, 63] width 78 height 50
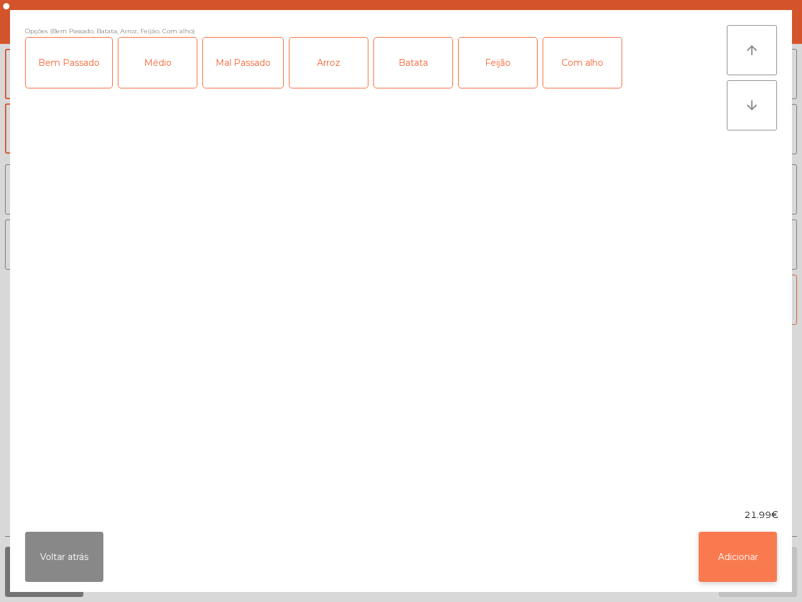
click at [737, 557] on button "Adicionar" at bounding box center [738, 557] width 78 height 50
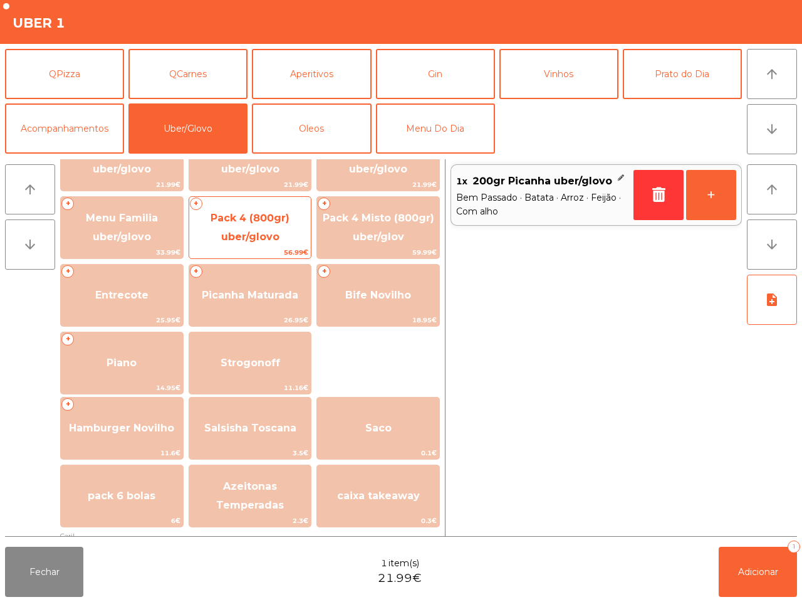
scroll to position [78, 0]
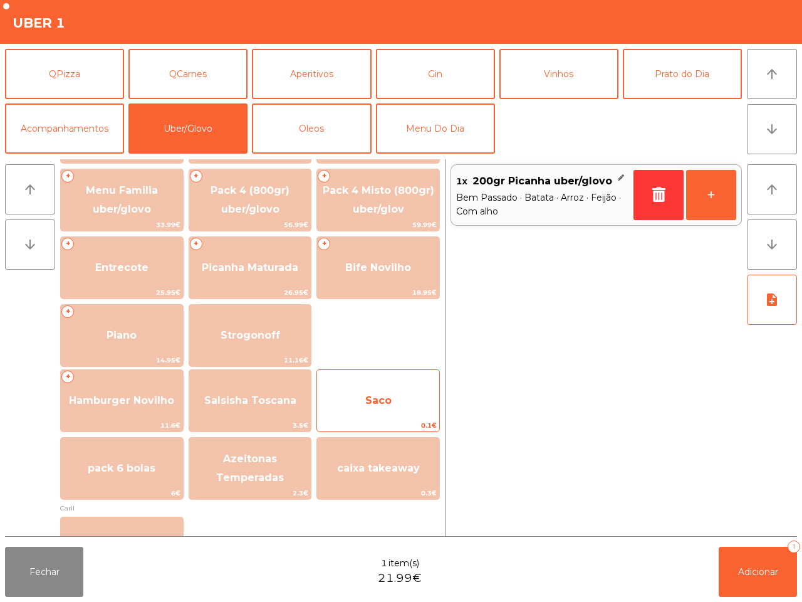
click at [394, 399] on span "Saco" at bounding box center [378, 401] width 122 height 34
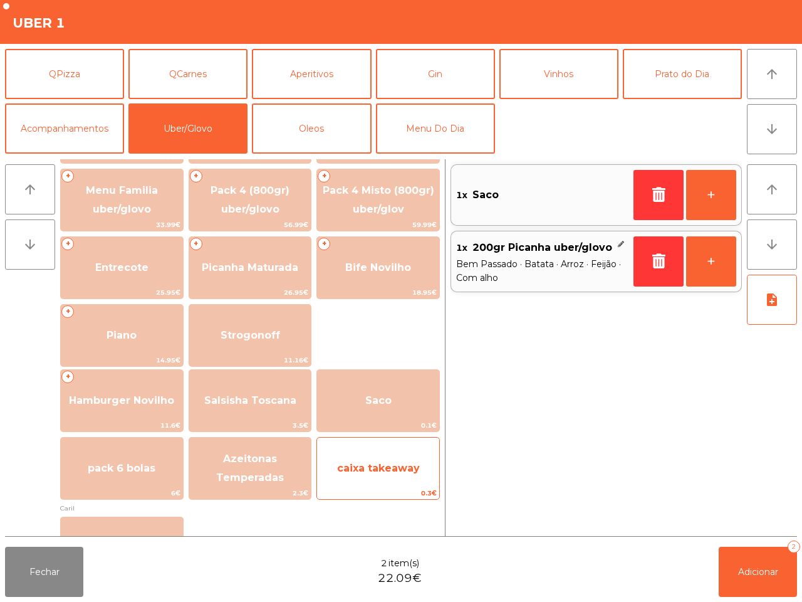
click at [399, 455] on span "caixa takeaway" at bounding box center [378, 468] width 122 height 34
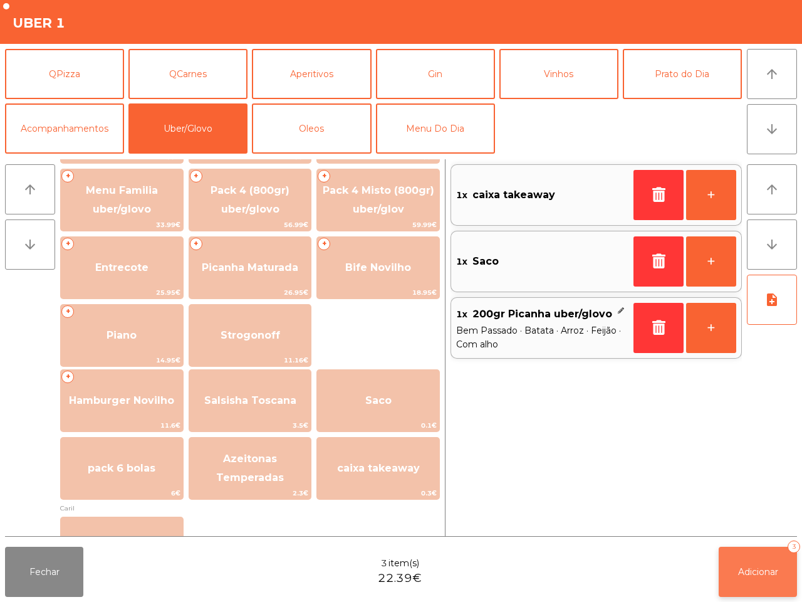
click at [757, 568] on span "Adicionar" at bounding box center [758, 571] width 40 height 11
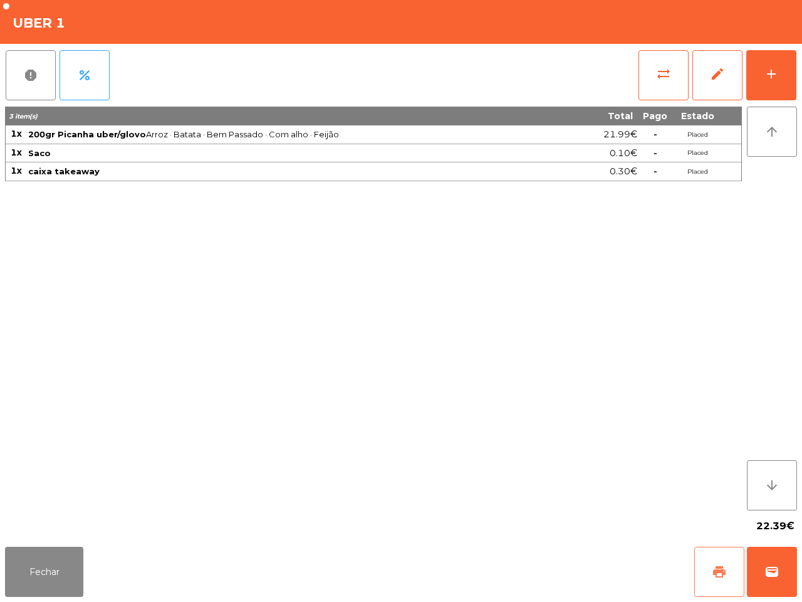
click at [725, 568] on span "print" at bounding box center [719, 571] width 15 height 15
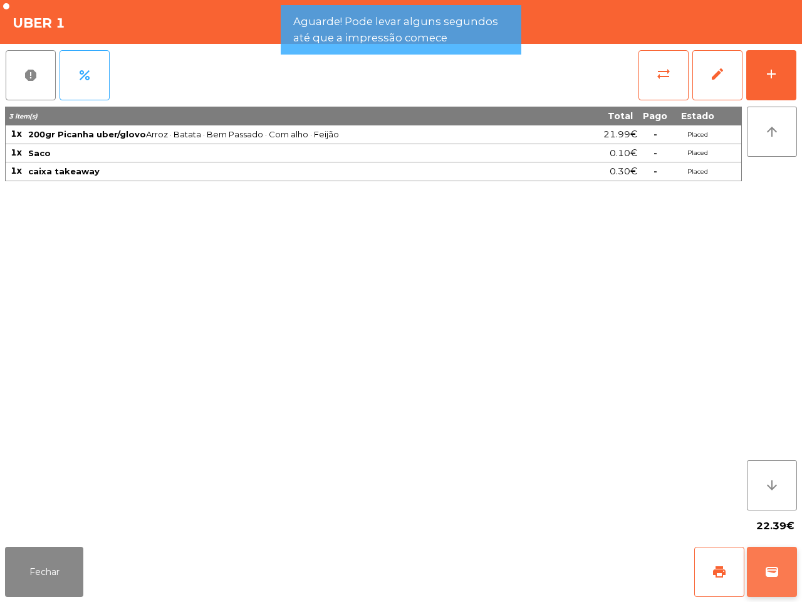
click at [770, 572] on span "wallet" at bounding box center [772, 571] width 15 height 15
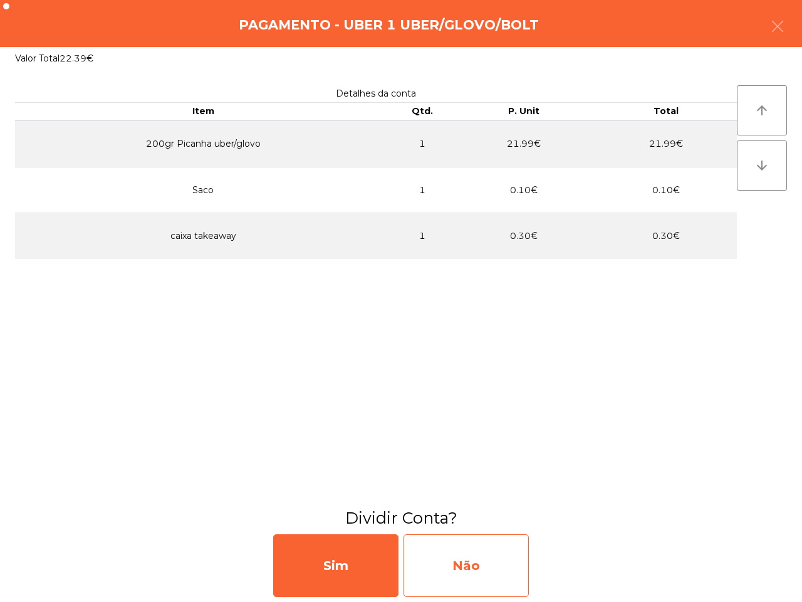
click at [525, 554] on div "Não" at bounding box center [466, 565] width 125 height 63
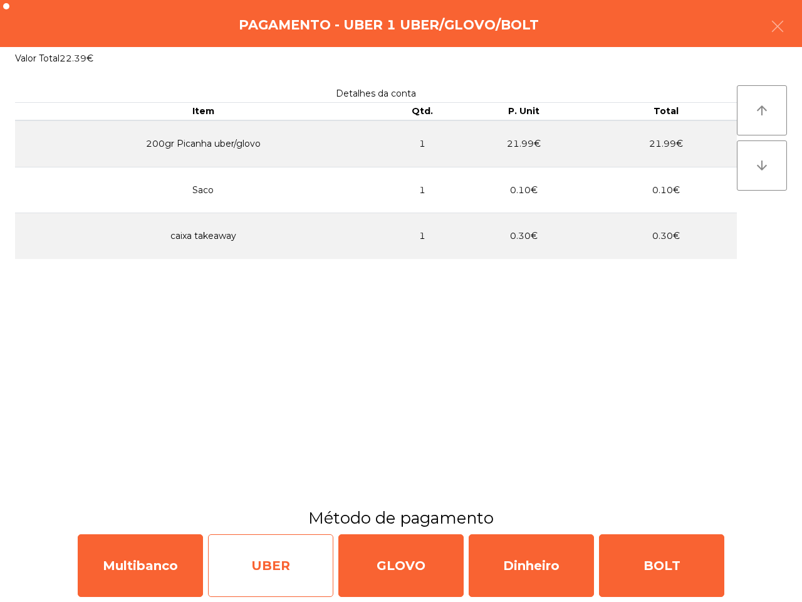
click at [245, 560] on div "UBER" at bounding box center [270, 565] width 125 height 63
select select "**"
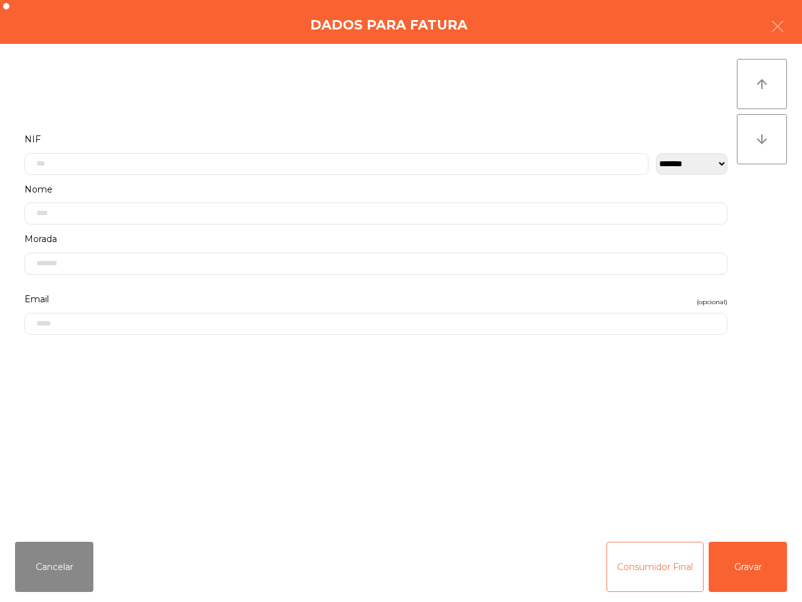
click at [633, 565] on button "Consumidor Final" at bounding box center [655, 567] width 97 height 50
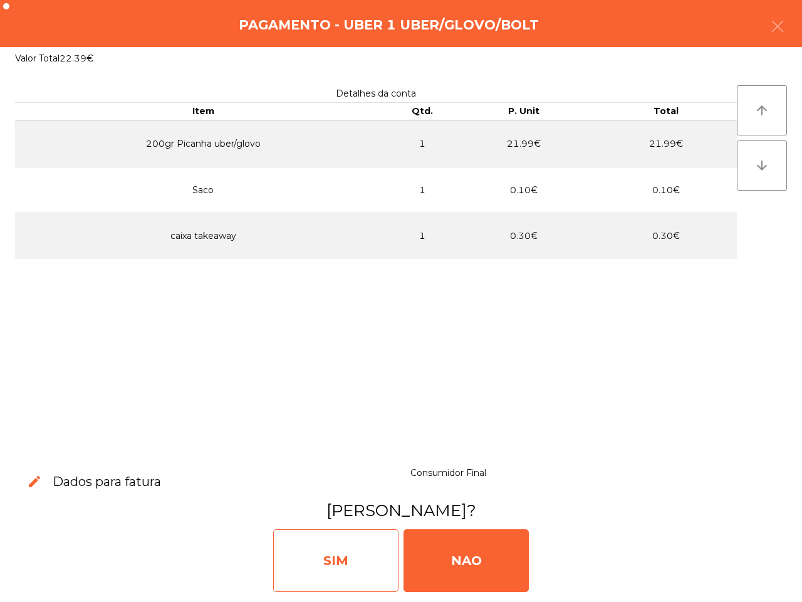
click at [295, 540] on div "SIM" at bounding box center [335, 560] width 125 height 63
